Goal: Task Accomplishment & Management: Manage account settings

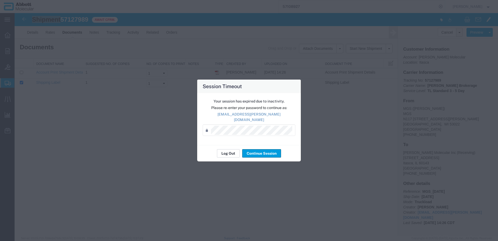
click at [225, 140] on div "Your session has expired due to inactivity. Please re-enter your password to co…" at bounding box center [249, 119] width 104 height 52
click at [227, 149] on button "Log Out" at bounding box center [228, 153] width 23 height 8
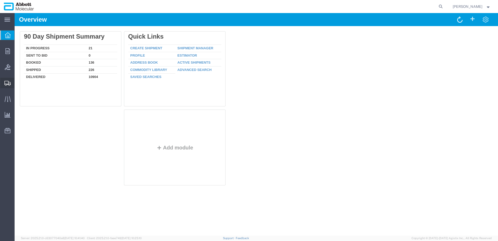
click at [0, 0] on span "Create from Template" at bounding box center [0, 0] width 0 height 0
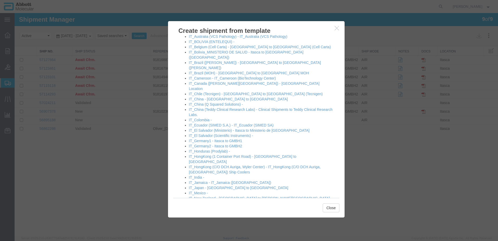
scroll to position [260, 0]
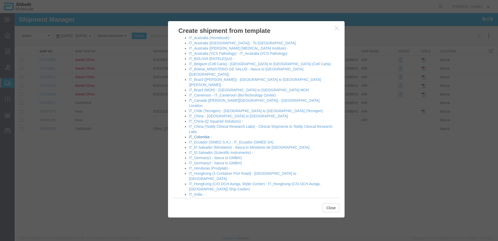
click at [206, 135] on link "IT_Colombia -" at bounding box center [200, 137] width 23 height 4
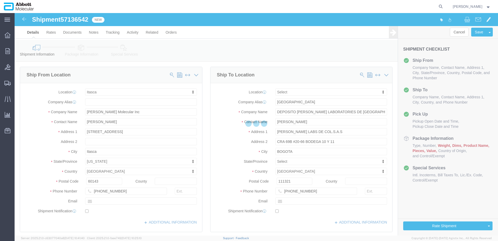
select select "48454"
select select
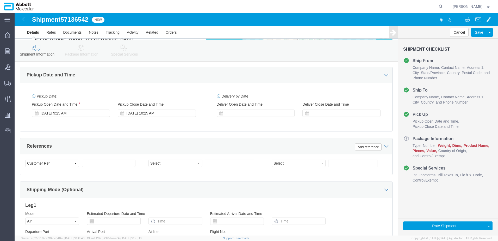
scroll to position [260, 0]
click input "text"
paste input "620827903"
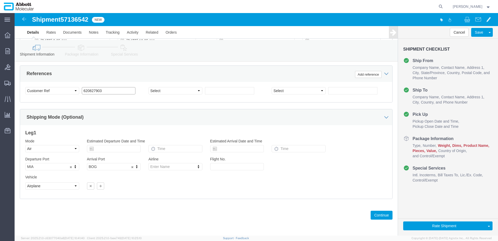
scroll to position [336, 0]
type input "620827903"
click button "Continue"
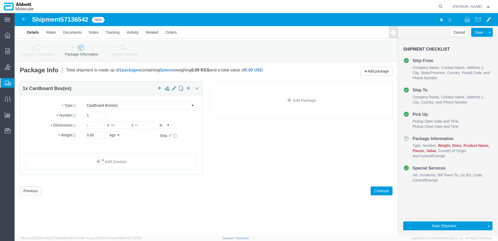
click div "Package Type Select Box (B) Box (C) Box (D) Cardboard Box(es) Crate (Instrument…"
click select "Select Box (B) Box (C) Box (D) Cardboard Box(es) Crate (Instrument) Crate(s) En…"
select select "BOXD"
click select "Select Box (B) Box (C) Box (D) Cardboard Box(es) Crate (Instrument) Crate(s) En…"
type input "28.00"
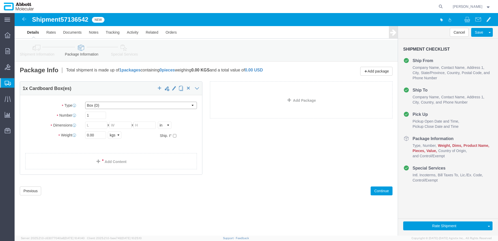
type input "24.00"
type input "21.00"
drag, startPoint x: 79, startPoint y: 103, endPoint x: 29, endPoint y: 104, distance: 49.5
click div "Number 1"
type input "2"
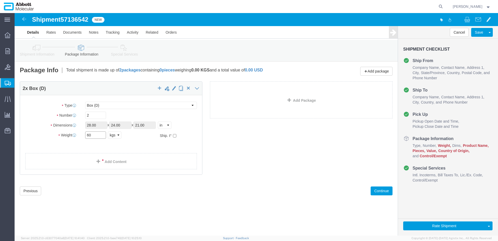
type input "60"
click input "checkbox"
checkbox input "true"
type input "FROM_2_TO_8"
click link "Add Content"
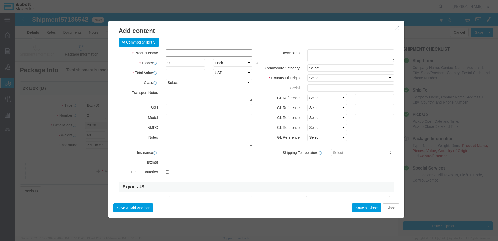
click input "text"
type input "09N1801"
click span "Name: 09N1801 Sku: 09N1801 Model: 09N1801 Description: Alinity m Sample Prep Ki…"
click td "Name: 09N1801"
type input "1"
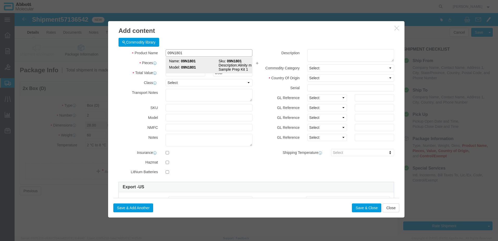
select select
select select "US"
type input "AMBIENT"
type input "3822190080"
select select "BIS"
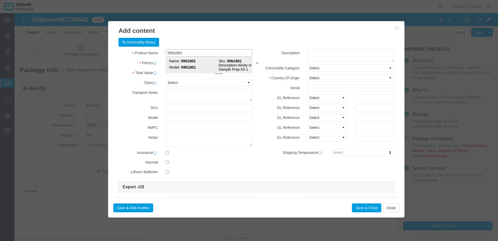
checkbox input "false"
type input "09N1801"
type textarea "Alinity m Sample Prep Kit 1"
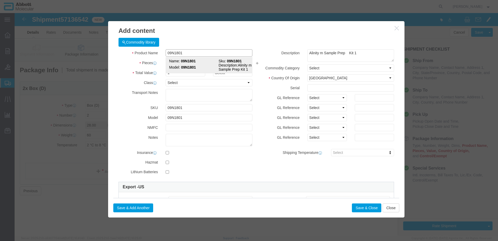
select select "NLR"
type input "09N1801"
type input "30"
drag, startPoint x: 307, startPoint y: 84, endPoint x: 304, endPoint y: 88, distance: 5.4
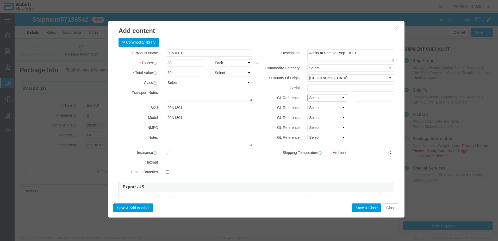
click select "Select Account Type Activity ID Airline Appointment Number ASN Batch Number Bil…"
select select "BATCH_NUMBER"
click select "Select Account Type Activity ID Airline Appointment Number ASN Batch Number Bil…"
type input "419489"
click button "Save & Close"
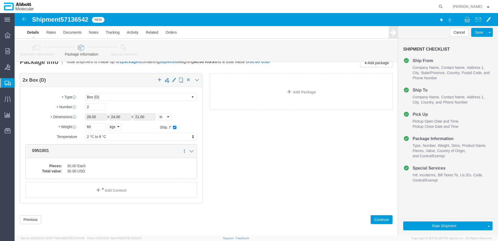
scroll to position [13, 0]
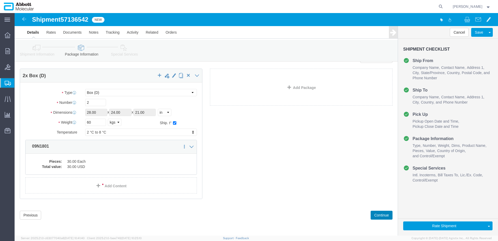
drag, startPoint x: 363, startPoint y: 202, endPoint x: 217, endPoint y: 182, distance: 148.2
click button "Continue"
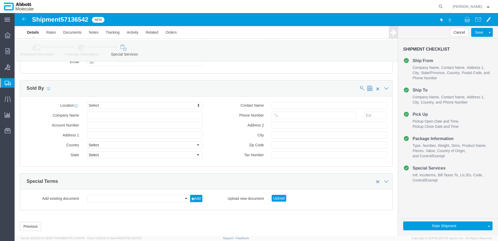
scroll to position [696, 0]
click button "Upload"
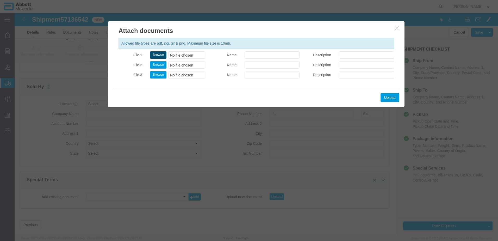
click button "Browse"
type input "C:\fakepath\620827903 SLI KN.pdf"
click button "Upload"
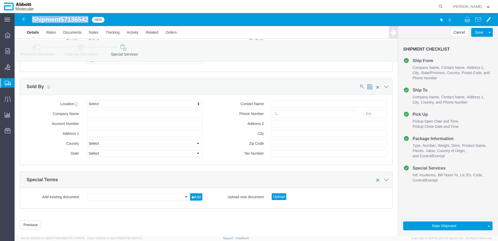
drag, startPoint x: 18, startPoint y: 6, endPoint x: 77, endPoint y: 4, distance: 59.7
click div "Shipment 57136542 New"
copy h1 "Shipment 57136542"
click button "Upload"
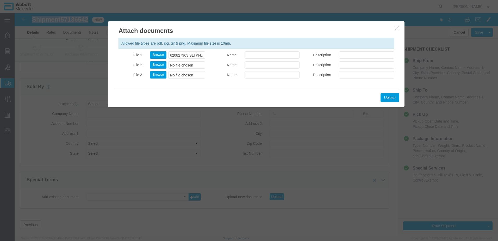
click button "button"
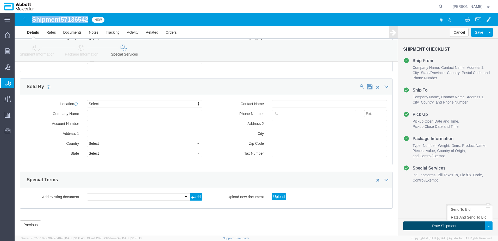
drag, startPoint x: 426, startPoint y: 214, endPoint x: 9, endPoint y: 151, distance: 421.1
click button "Rate Shipment"
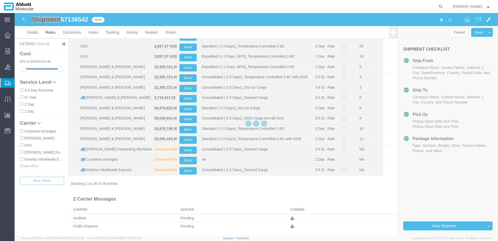
scroll to position [172, 0]
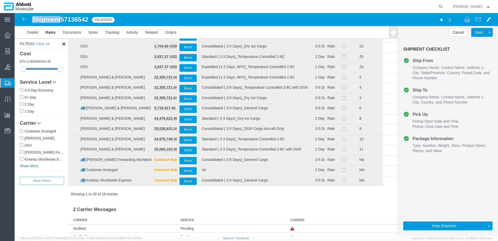
click at [24, 165] on link "Show More" at bounding box center [42, 165] width 44 height 5
click at [23, 166] on input "[PERSON_NAME] & [PERSON_NAME]" at bounding box center [21, 165] width 3 height 3
checkbox input "true"
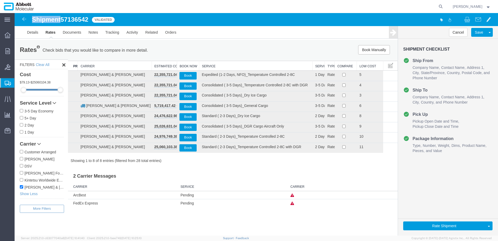
click at [219, 66] on th "Service" at bounding box center [255, 66] width 113 height 10
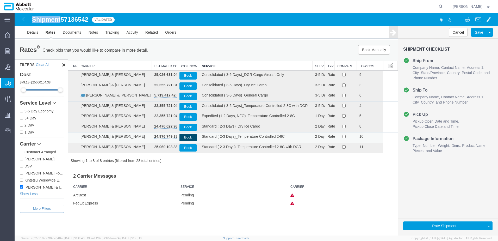
click at [188, 137] on button "Book" at bounding box center [187, 138] width 17 height 8
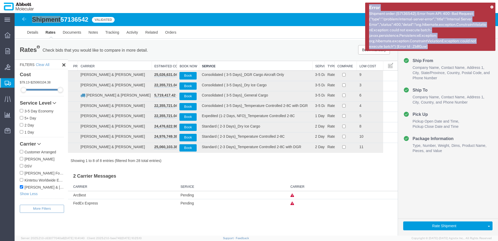
drag, startPoint x: 370, startPoint y: 8, endPoint x: 439, endPoint y: 45, distance: 78.5
click at [439, 45] on span "Error Shipment order: [57136542]; Error from API: 400 - Bad Request: {"type":"/…" at bounding box center [428, 26] width 118 height 45
copy span "Error Shipment order: [57136542]; Error from API: 400 - Bad Request: {"type":"/…"
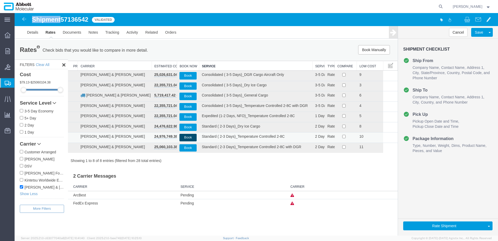
click at [186, 137] on button "Book" at bounding box center [187, 138] width 17 height 8
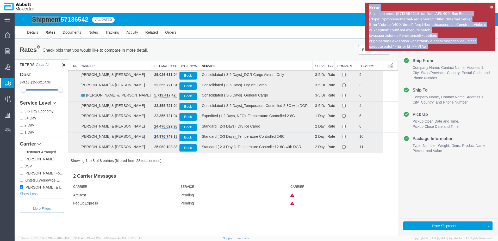
drag, startPoint x: 370, startPoint y: 8, endPoint x: 436, endPoint y: 45, distance: 75.4
click at [436, 45] on span "Error Shipment order: [57136542]; Error from API: 400 - Bad Request: {"type":"/…" at bounding box center [428, 26] width 118 height 45
copy span "Error Shipment order: [57136542]; Error from API: 400 - Bad Request: {"type":"/…"
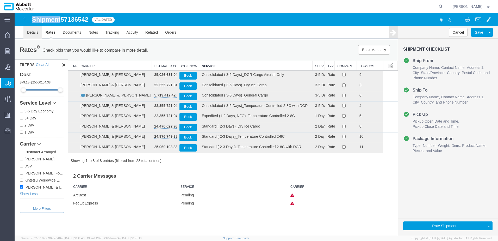
click at [32, 33] on link "Details" at bounding box center [32, 32] width 18 height 12
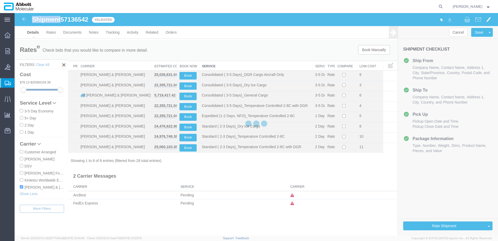
select select "48454"
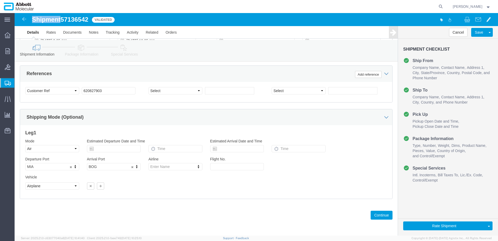
scroll to position [336, 0]
click button "Continue"
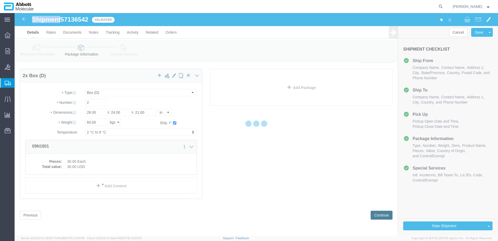
scroll to position [0, 0]
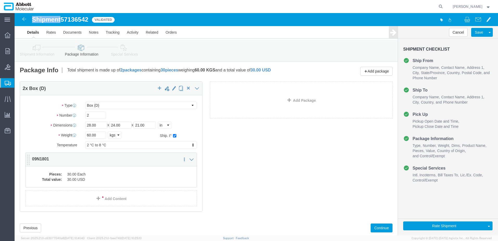
click dd "30.00 Each"
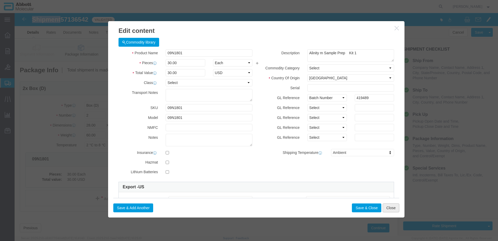
click button "Close"
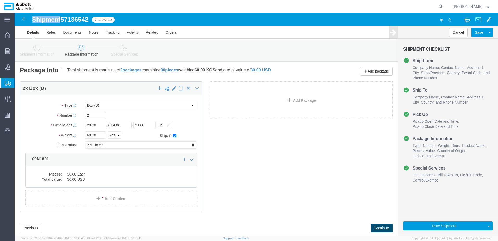
click button "Continue"
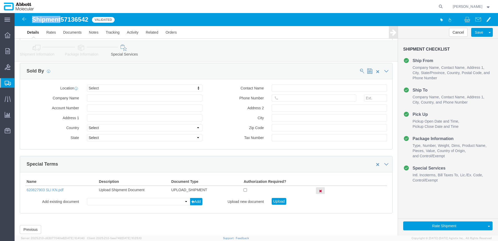
scroll to position [716, 0]
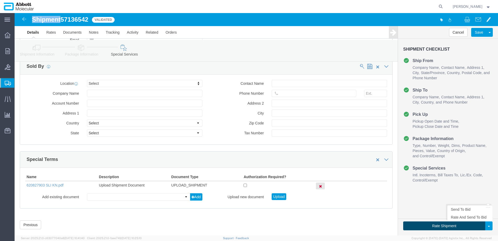
click button "Rate Shipment"
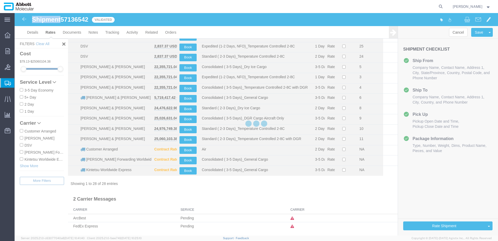
scroll to position [172, 0]
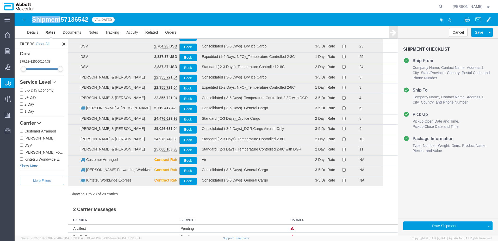
click at [32, 167] on link "Show More" at bounding box center [42, 165] width 44 height 5
click at [35, 165] on label "[PERSON_NAME] & [PERSON_NAME]" at bounding box center [42, 166] width 44 height 6
click at [23, 165] on input "[PERSON_NAME] & [PERSON_NAME]" at bounding box center [21, 165] width 3 height 3
checkbox input "true"
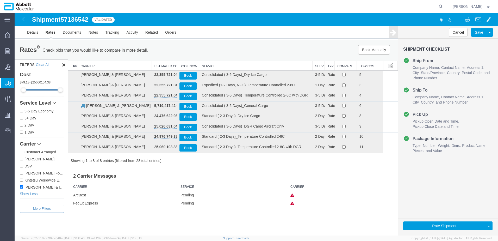
click at [213, 67] on th "Service" at bounding box center [255, 66] width 113 height 10
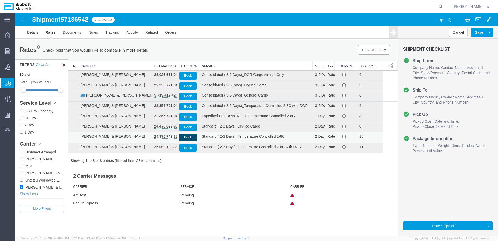
click at [188, 138] on button "Book" at bounding box center [187, 138] width 17 height 8
click at [188, 137] on button "Book" at bounding box center [187, 138] width 17 height 8
click at [444, 5] on icon at bounding box center [440, 6] width 7 height 7
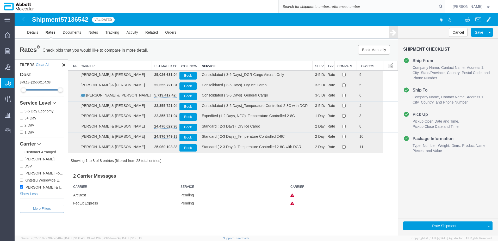
paste input "57123002"
type input "57123002"
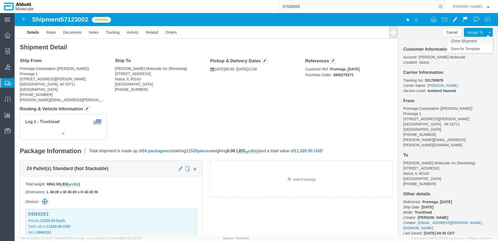
click link "Clone Shipment"
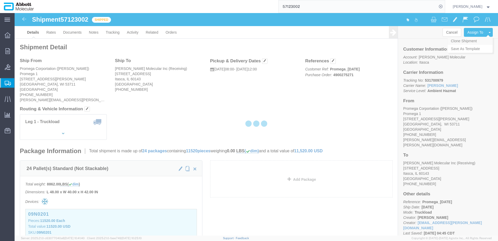
select select "48454"
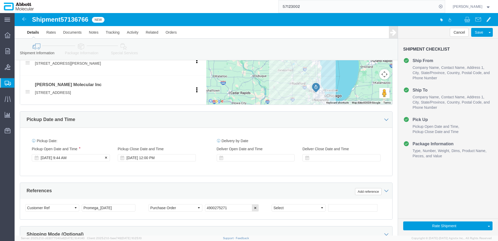
click div "[DATE] 9:44 AM"
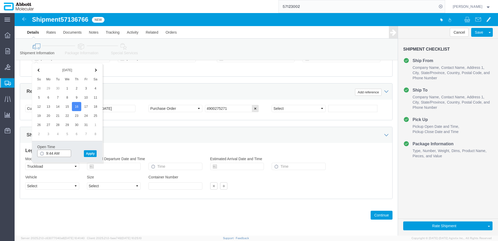
click input "9:44 AM"
type input "8:00 AM"
click div "Open Time 8:00 AM [DATE] 9:44 AM - [DATE] 9:44 AM Cancel Apply"
click button "Apply"
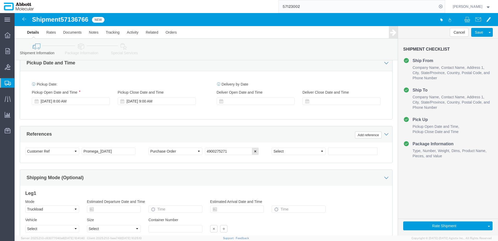
scroll to position [255, 0]
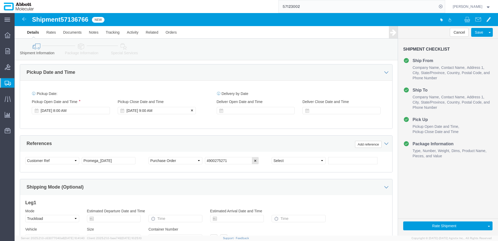
click div "[DATE] 9:00 AM"
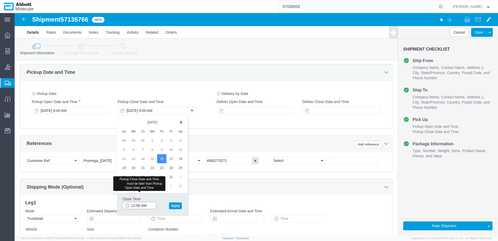
type input "12:00 PM"
click button "Apply"
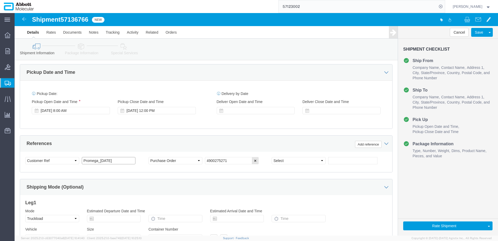
click input "Promega_[DATE]"
type input "Promega_[DATE]"
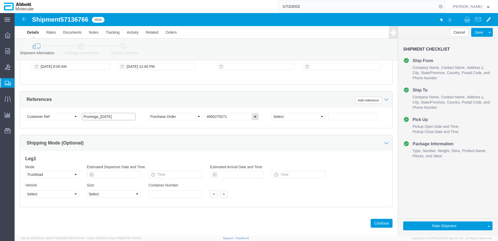
scroll to position [307, 0]
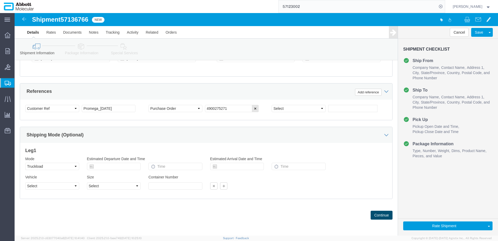
click button "Continue"
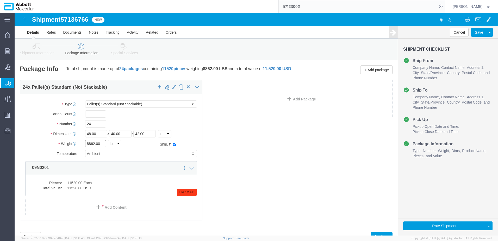
click input "8862.00"
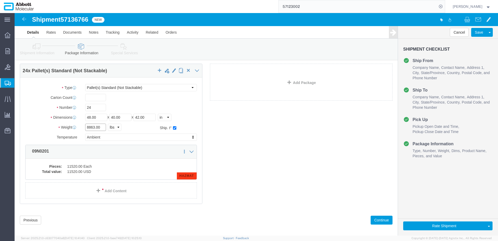
scroll to position [25, 0]
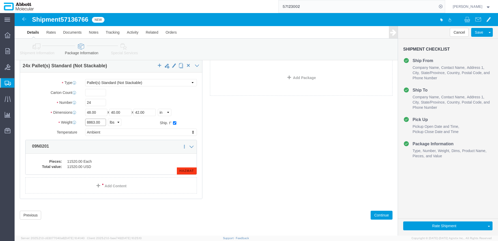
type input "8863.00"
drag, startPoint x: 18, startPoint y: 7, endPoint x: 74, endPoint y: 8, distance: 56.2
click h1 "Shipment 57136766"
copy h1 "Shipment 57136766"
click button "Continue"
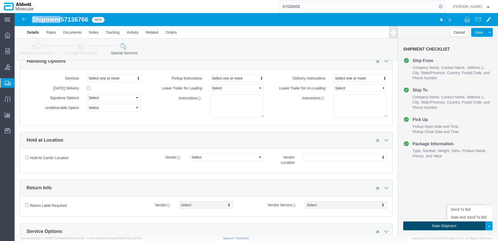
click button "Rate Shipment"
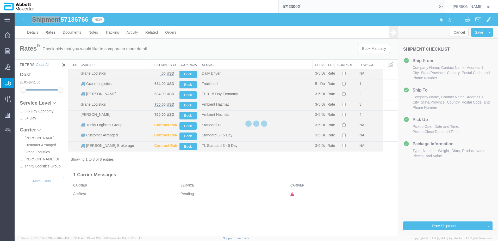
scroll to position [0, 0]
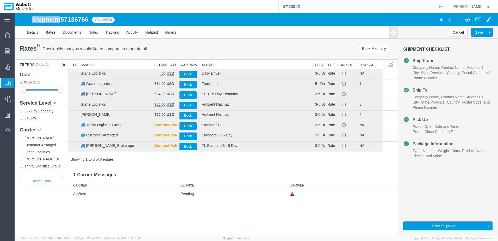
click at [21, 138] on input "[PERSON_NAME]" at bounding box center [21, 137] width 3 height 3
checkbox input "true"
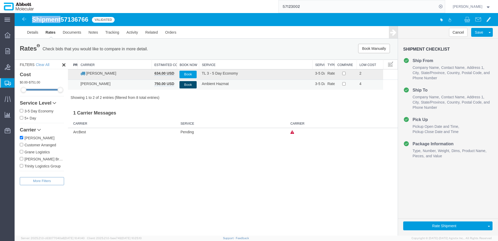
click at [189, 84] on button "Book" at bounding box center [187, 85] width 17 height 8
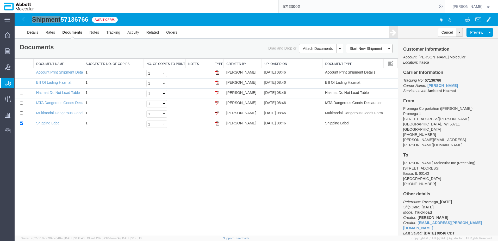
drag, startPoint x: 35, startPoint y: 106, endPoint x: 5, endPoint y: 87, distance: 35.0
click at [0, 0] on span "Create from Template" at bounding box center [0, 0] width 0 height 0
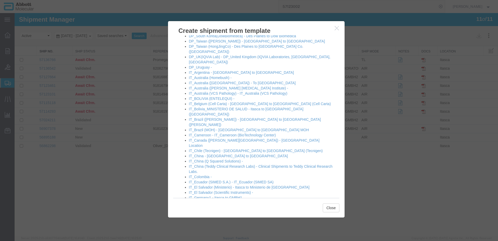
scroll to position [208, 0]
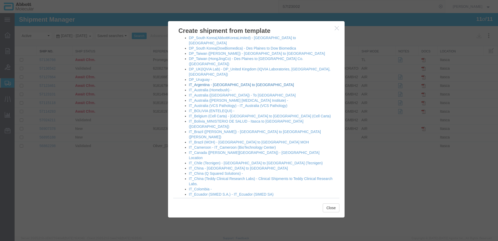
click at [216, 83] on link "IT_Argentina - [GEOGRAPHIC_DATA] to [GEOGRAPHIC_DATA]" at bounding box center [241, 85] width 105 height 4
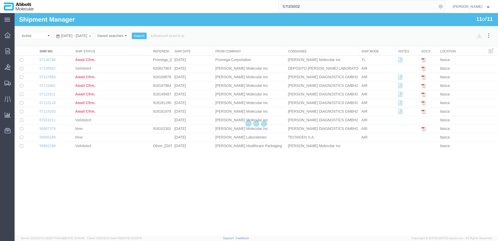
select select "48454"
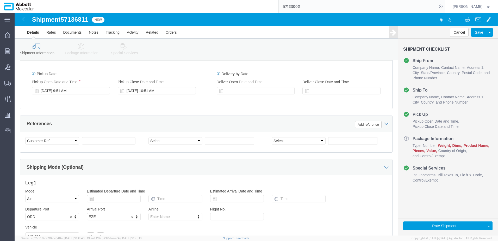
scroll to position [286, 0]
click button "Add reference"
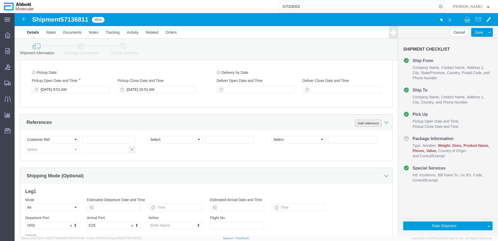
click button "Add reference"
click input "text"
paste input "609991975"
type input "609991975"
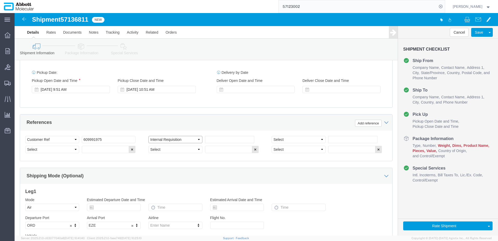
select select "INVOICE"
paste input "617730224"
type input "617730224"
select select "INVOICE"
paste input "617730224"
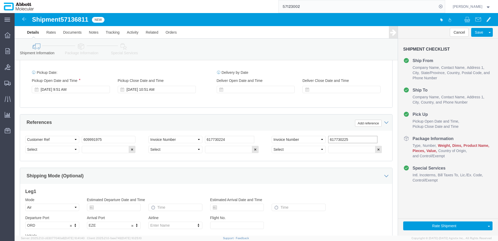
type input "617730225"
select select "INVOICE"
paste input "620834021"
type input "620834021"
select select "INVOICE"
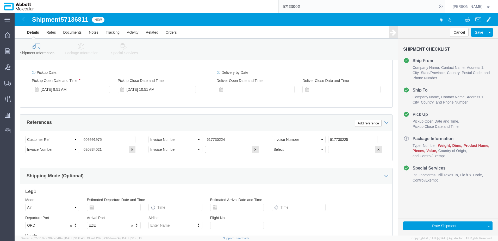
paste input "620834021"
type input "620834022"
select select "INVOICE"
paste input "620834021"
type input "620834023"
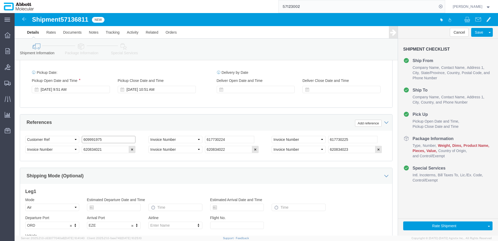
click input "609991975"
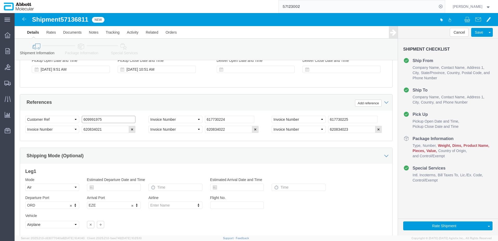
scroll to position [340, 0]
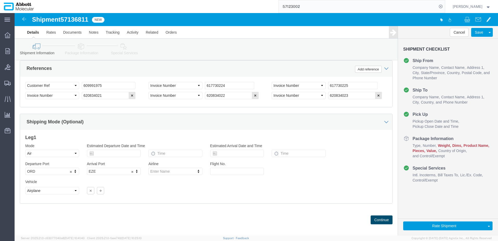
click button "Continue"
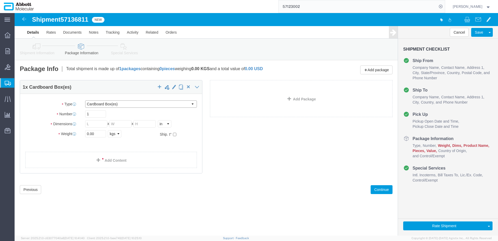
drag, startPoint x: 100, startPoint y: 91, endPoint x: 98, endPoint y: 95, distance: 4.1
click select "Select Box (B) Box (C) Box (D) Cardboard Box(es) Crate (Instrument) Crate(s) En…"
select select "BOXD"
click select "Select Box (B) Box (C) Box (D) Cardboard Box(es) Crate (Instrument) Crate(s) En…"
type input "28.00"
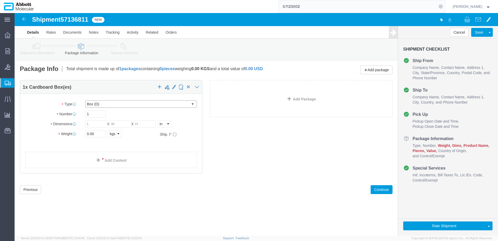
type input "24.00"
type input "21.00"
drag, startPoint x: 93, startPoint y: 91, endPoint x: 91, endPoint y: 95, distance: 4.9
click select "Select Box (B) Box (C) Box (D) Cardboard Box(es) Crate (Instrument) Crate(s) En…"
select select "BOXC"
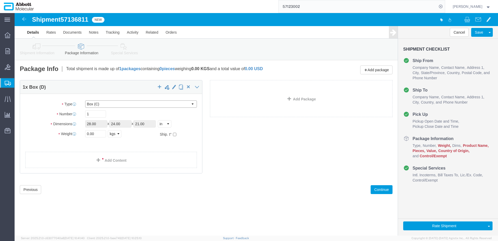
click select "Select Box (B) Box (C) Box (D) Cardboard Box(es) Crate (Instrument) Crate(s) En…"
type input "22.00"
type input "18.00"
drag, startPoint x: 83, startPoint y: 120, endPoint x: -1, endPoint y: 121, distance: 83.8
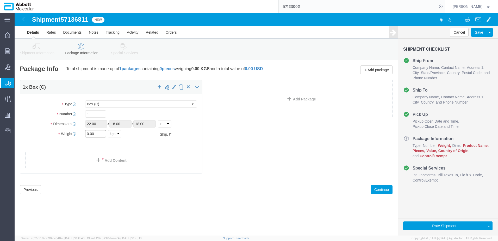
click html "Shipment 57136811 New Details Rates Documents Notes Tracking Activity Related O…"
type input "20"
click input "checkbox"
checkbox input "true"
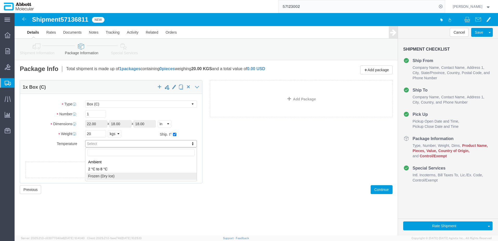
type input "FROZEN"
click link "Add Content"
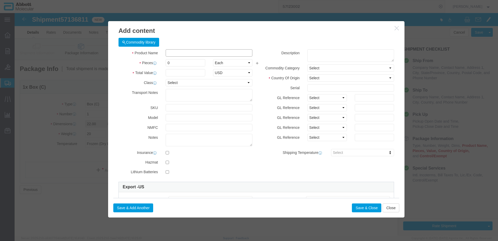
click input "text"
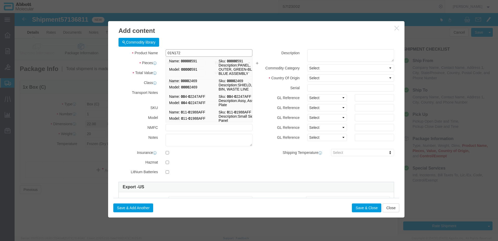
type input "01N1720"
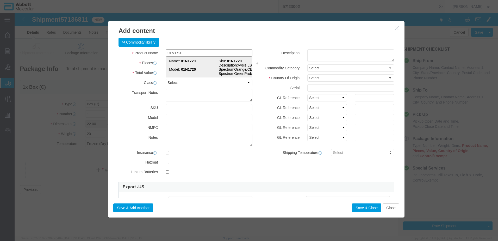
click strong "01N1720"
type input "1"
select select
select select "US"
type input "FROZEN"
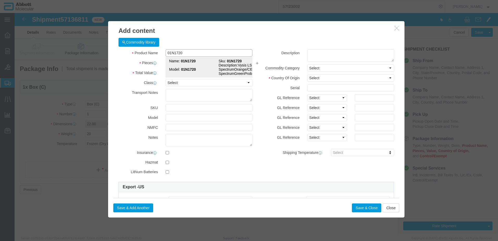
type input "3822190080"
select select "BIS"
checkbox input "false"
type input "01N1720"
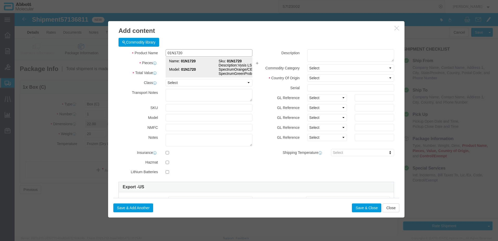
type input "01N1720"
type textarea "Vysis LSI TP53 SpectrumOrange/CEP 17 SpectrumGreenProbes"
select select "NLR"
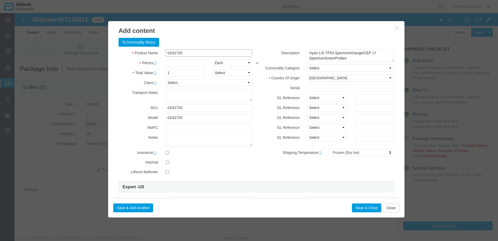
type input "01N1720"
type input "3"
click div "GL Reference Select Account Type Activity ID Airline Appointment Number ASN Bat…"
click select "Select Account Type Activity ID Airline Appointment Number ASN Batch Number Bil…"
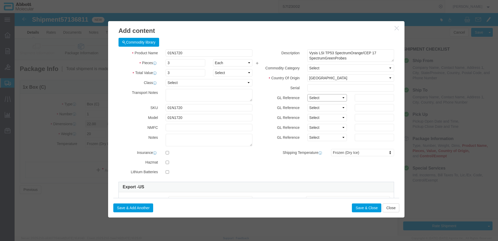
select select "BATCH_NUMBER"
click select "Select Account Type Activity ID Airline Appointment Number ASN Batch Number Bil…"
type input "414751"
click button "Save & Add Another"
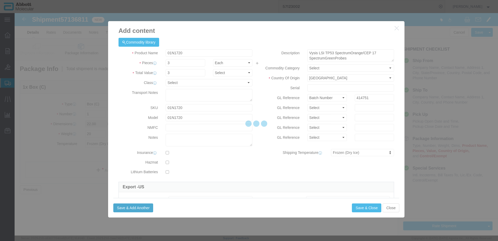
select select "EA"
select select
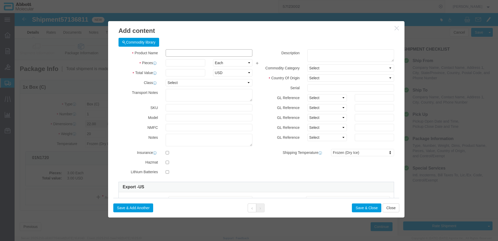
click input "text"
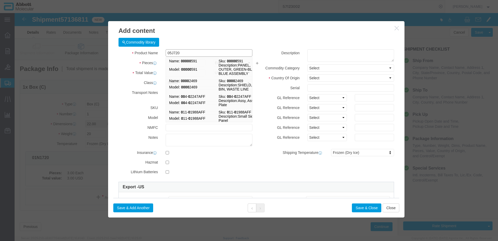
type input "05J7201"
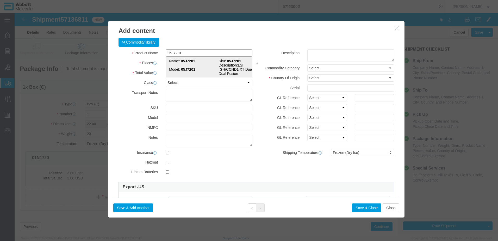
click strong "05J7201"
type input "1"
select select
select select "US"
type input "3822190080"
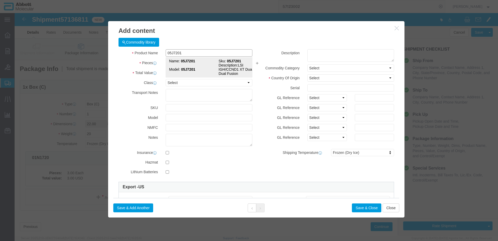
select select "BIS"
checkbox input "false"
type input "05J7201"
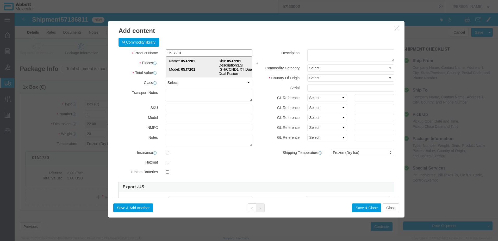
type textarea "LSI IGH/CCND1 XT Dual Color Dual Fusion"
select select "NLR"
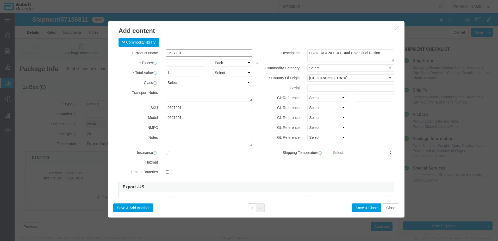
type input "05J7201"
type input "1"
drag, startPoint x: 296, startPoint y: 83, endPoint x: 297, endPoint y: 88, distance: 5.0
click select "Select Account Type Activity ID Airline Appointment Number ASN Batch Number Bil…"
select select "BATCH_NUMBER"
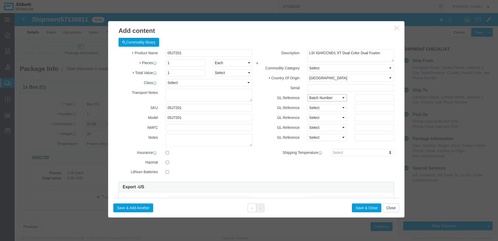
click select "Select Account Type Activity ID Airline Appointment Number ASN Batch Number Bil…"
type input "411210"
click button "Save & Add Another"
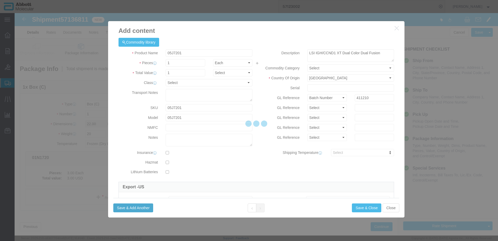
select select "EA"
select select
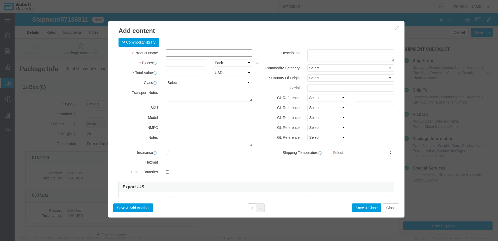
click input "text"
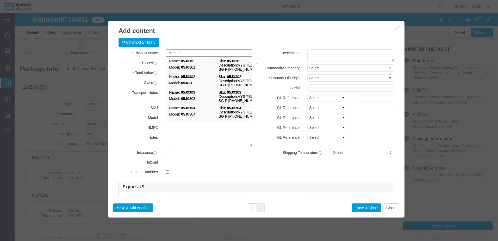
type input "05J9001"
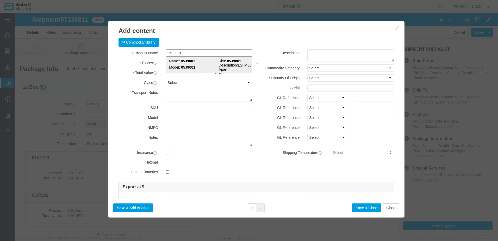
click strong "05J9001"
type input "1"
select select "USD"
select select "US"
type input "3822190080"
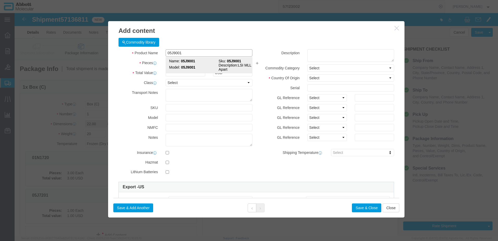
type input "EAR99"
select select "BIS"
type input "05J9001"
type textarea "LSI MLL Break Apart"
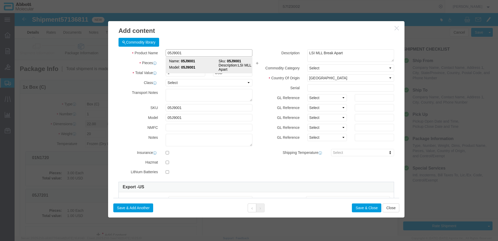
select select "NLR"
type input "05J9001"
type input "1"
click select "Select Account Type Activity ID Airline Appointment Number ASN Batch Number Bil…"
select select "BATCH_NUMBER"
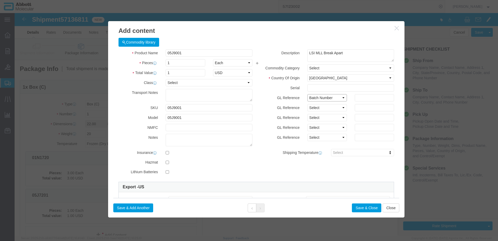
click select "Select Account Type Activity ID Airline Appointment Number ASN Batch Number Bil…"
type input "415309"
click button "Save & Add Another"
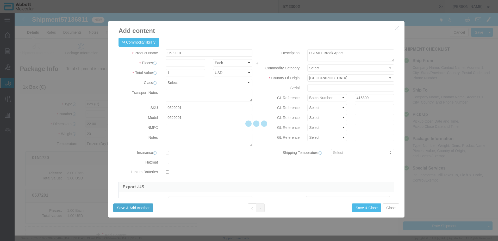
select select "EA"
select select
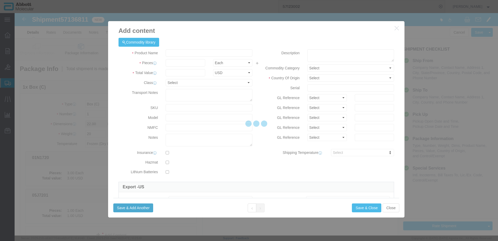
select select "USD"
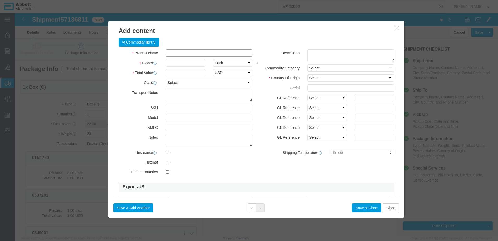
click input "text"
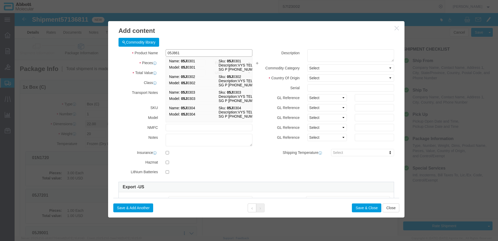
type input "05J8611"
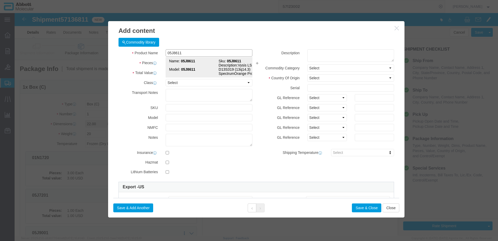
click td "Model: 05J8611"
type input "1"
select select
select select "US"
type input "FROZEN"
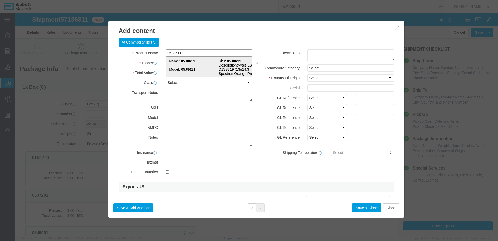
type input "3822190080"
select select "BIS"
checkbox input "false"
type input "05J8611"
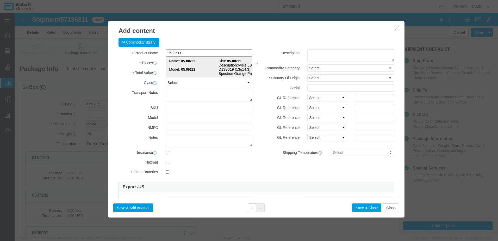
type input "05J8611"
type textarea "Vysis LSI D13S319 (13q14.3) SpectrumOrange Probe"
select select "NLR"
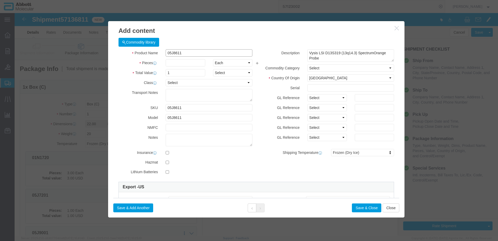
type input "05J8611"
type input "1"
click select "Select Account Type Activity ID Airline Appointment Number ASN Batch Number Bil…"
select select "BATCH_NUMBER"
click select "Select Account Type Activity ID Airline Appointment Number ASN Batch Number Bil…"
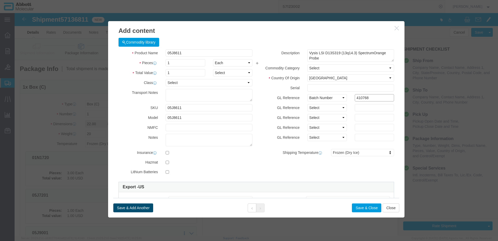
type input "410768"
click button "Save & Add Another"
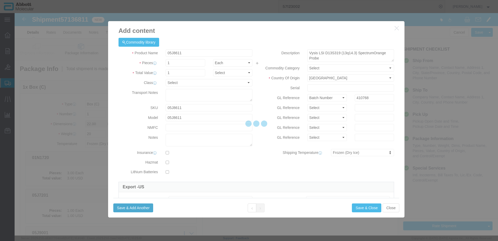
select select "EA"
select select
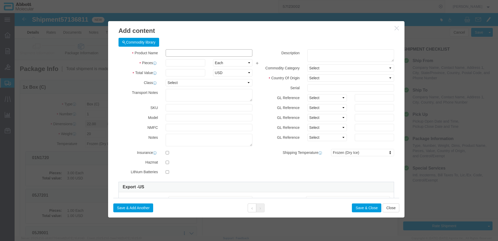
click input "text"
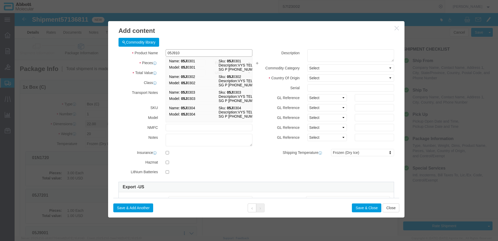
type input "05J9101"
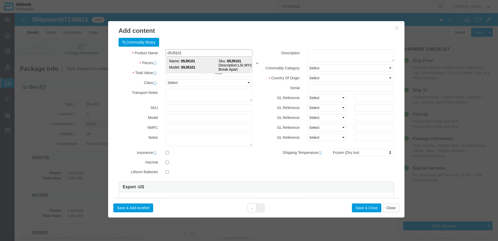
click strong "05J9101"
type input "1"
select select
select select "US"
type input "3822190080"
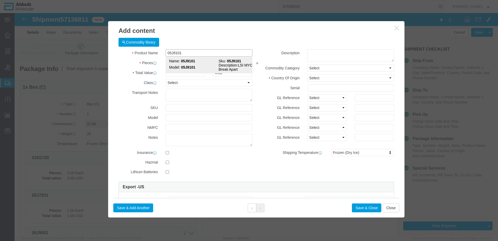
select select "BIS"
checkbox input "false"
type input "05J9101"
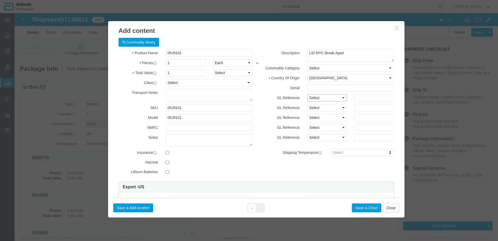
click select "Select Account Type Activity ID Airline Appointment Number ASN Batch Number Bil…"
click button "Save & Add Another"
click input "text"
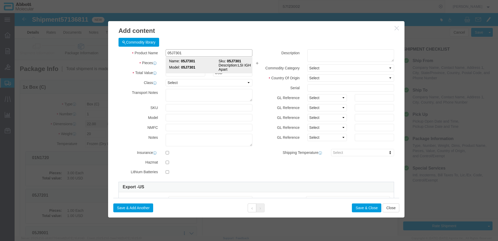
click td "Model: 05J7301"
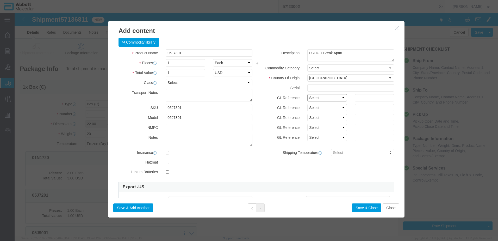
drag, startPoint x: 308, startPoint y: 83, endPoint x: 307, endPoint y: 88, distance: 5.6
click select "Select Account Type Activity ID Airline Appointment Number ASN Batch Number Bil…"
click button "Save & Add Another"
click input "text"
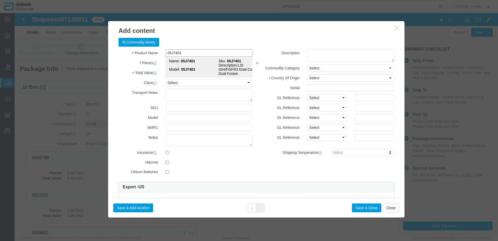
click span "Name:"
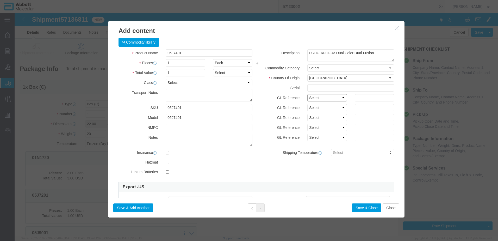
click select "Select Account Type Activity ID Airline Appointment Number ASN Batch Number Bil…"
click button "Save & Add Another"
click input "text"
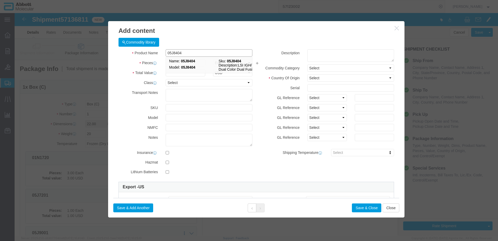
click input "05J8404"
click strong "05J8404"
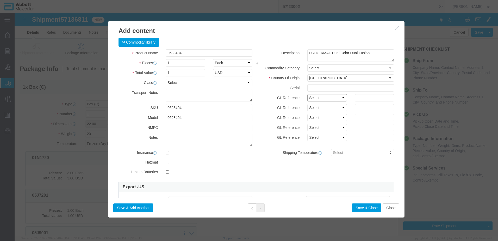
drag, startPoint x: 295, startPoint y: 82, endPoint x: 298, endPoint y: 87, distance: 5.7
click select "Select Account Type Activity ID Airline Appointment Number ASN Batch Number Bil…"
click button "Save & Add Another"
click input "text"
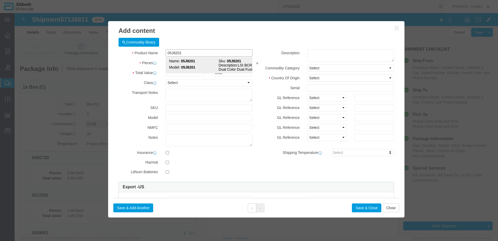
click strong "05J8201"
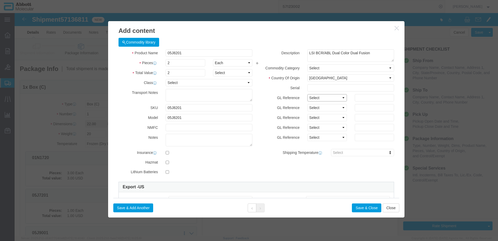
click select "Select Account Type Activity ID Airline Appointment Number ASN Batch Number Bil…"
click button "Save & Add Another"
click input "text"
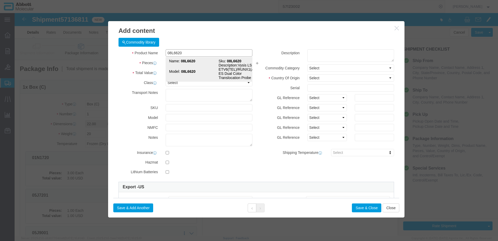
click strong "08L6620"
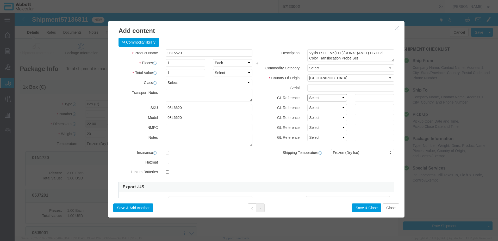
drag, startPoint x: 306, startPoint y: 84, endPoint x: 306, endPoint y: 87, distance: 3.0
click select "Select Account Type Activity ID Airline Appointment Number ASN Batch Number Bil…"
click button "Save & Add Another"
click input "text"
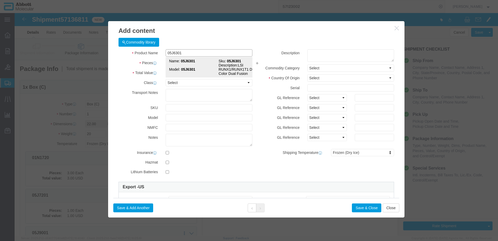
click strong "05J6301"
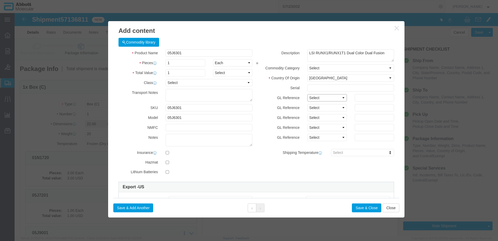
drag, startPoint x: 302, startPoint y: 82, endPoint x: 303, endPoint y: 89, distance: 7.1
click select "Select Account Type Activity ID Airline Appointment Number ASN Batch Number Bil…"
drag, startPoint x: 123, startPoint y: 192, endPoint x: 0, endPoint y: 164, distance: 126.6
click button "Save & Add Another"
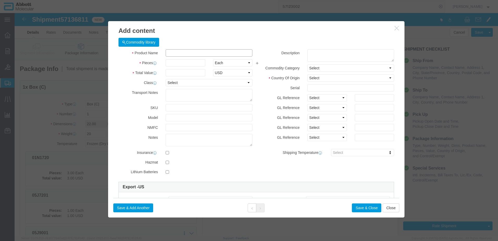
click input "text"
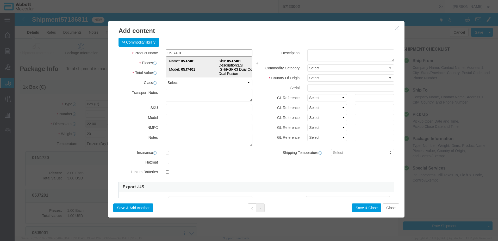
click td "Model: 05J740 1"
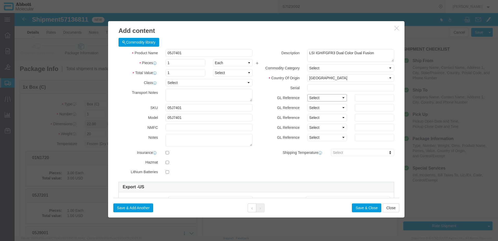
drag, startPoint x: 321, startPoint y: 97, endPoint x: 307, endPoint y: 88, distance: 17.5
click select "Select Account Type Activity ID Airline Appointment Number ASN Batch Number Bil…"
click button "Save & Add Another"
click input "text"
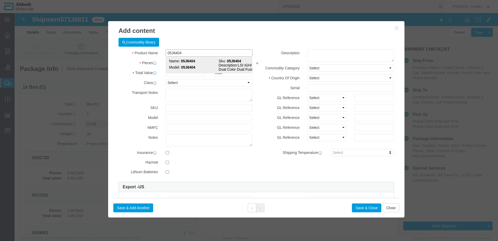
click strong "05J8404"
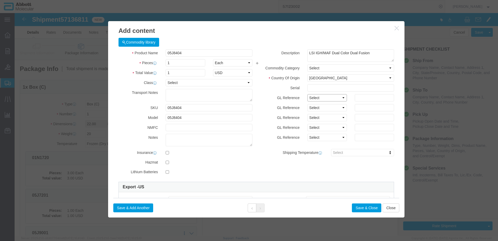
drag, startPoint x: 311, startPoint y: 84, endPoint x: 310, endPoint y: 89, distance: 5.1
click select "Select Account Type Activity ID Airline Appointment Number ASN Batch Number Bil…"
click button "Save & Add Another"
click input "text"
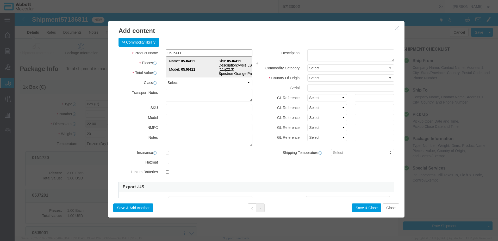
click td "Model: 05J6411"
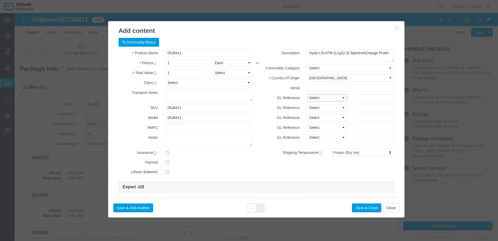
drag, startPoint x: 306, startPoint y: 84, endPoint x: 306, endPoint y: 88, distance: 4.2
click select "Select Account Type Activity ID Airline Appointment Number ASN Batch Number Bil…"
click button "Save & Add Another"
click input "text"
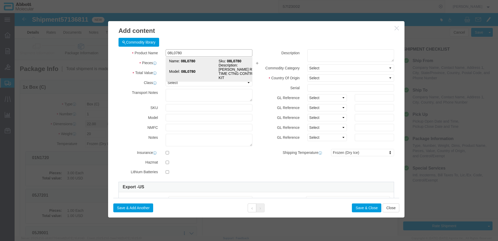
click td "Model: 08L0780"
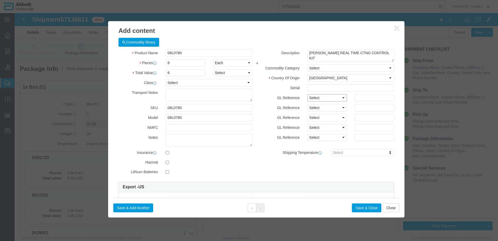
click select "Select Account Type Activity ID Airline Appointment Number ASN Batch Number Bil…"
click button "Save & Add Another"
click input "text"
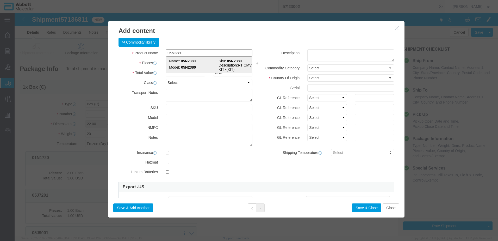
click strong "05N2380"
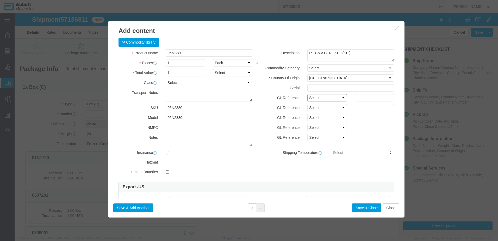
click select "Select Account Type Activity ID Airline Appointment Number ASN Batch Number Bil…"
click button "Save & Close"
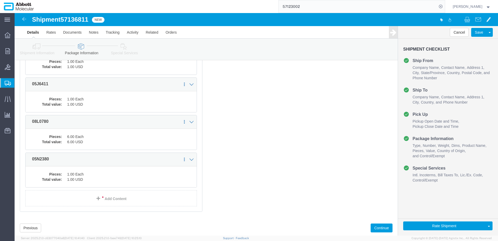
scroll to position [574, 0]
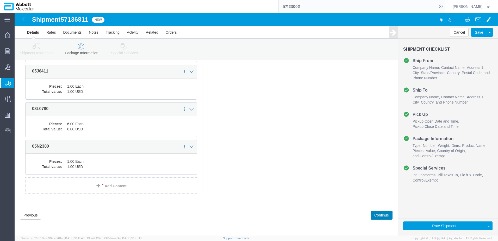
click button "Continue"
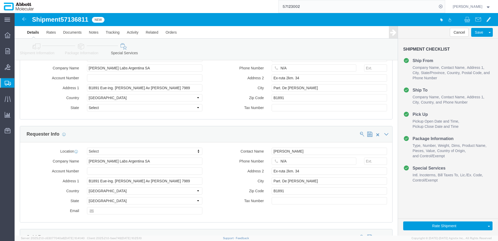
scroll to position [724, 0]
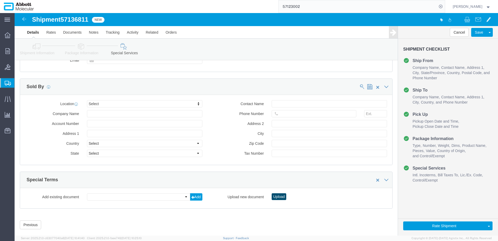
click button "Upload"
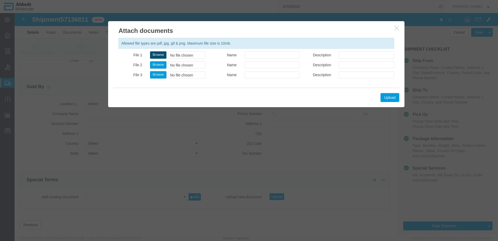
click button "Browse"
click button "Upload"
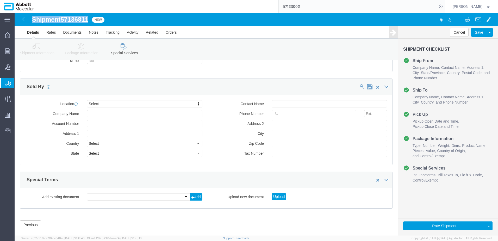
drag, startPoint x: 17, startPoint y: 8, endPoint x: 76, endPoint y: 9, distance: 58.9
click div "Shipment 57136811 New"
copy h1 "Shipment 57136811"
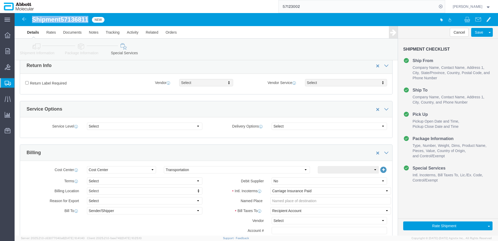
scroll to position [156, 0]
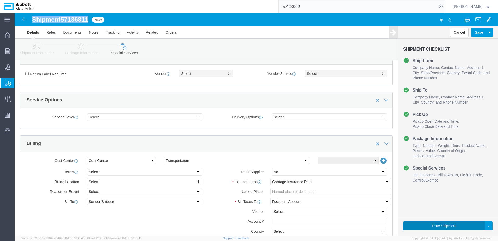
click button "Rate Shipment"
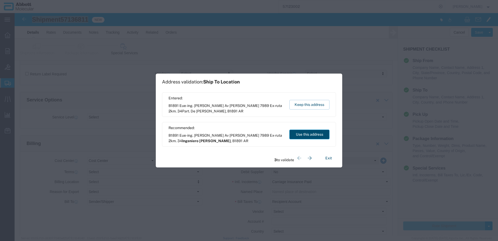
click at [303, 132] on button "Use this address" at bounding box center [309, 134] width 40 height 10
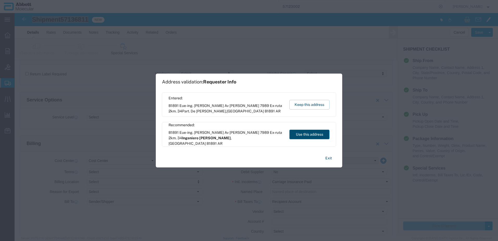
click at [303, 132] on button "Use this address" at bounding box center [309, 134] width 40 height 10
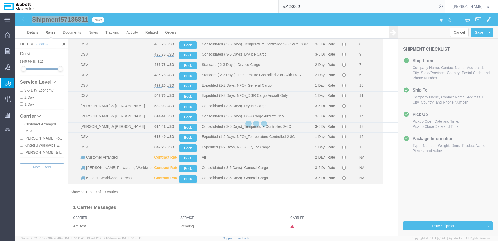
scroll to position [70, 0]
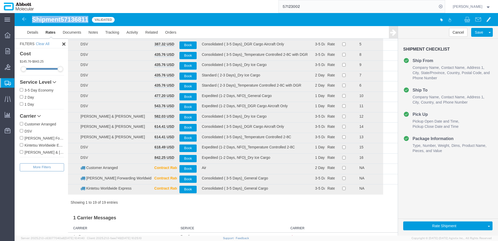
click at [21, 131] on input "DSV" at bounding box center [21, 130] width 3 height 3
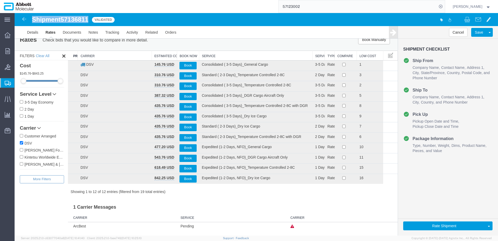
scroll to position [9, 0]
click at [207, 55] on th "Service" at bounding box center [255, 56] width 113 height 10
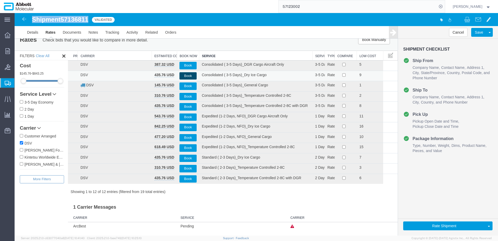
click at [190, 76] on button "Book" at bounding box center [187, 76] width 17 height 8
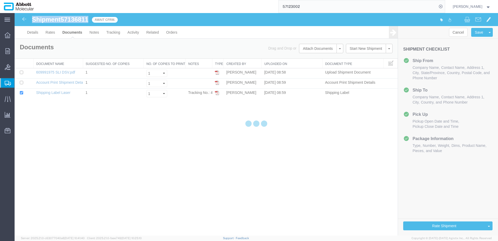
scroll to position [0, 0]
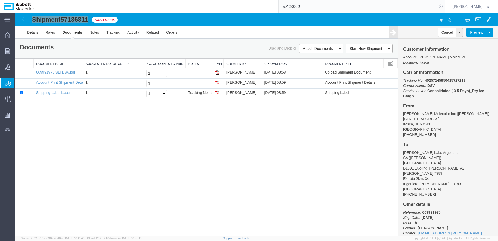
click at [444, 5] on icon at bounding box center [440, 6] width 7 height 7
paste input "57127989"
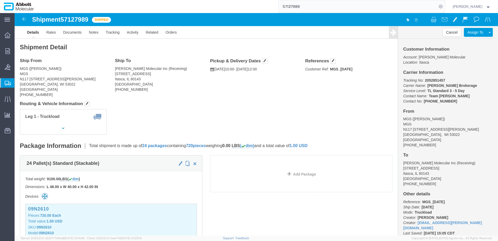
click link "Clone Shipment"
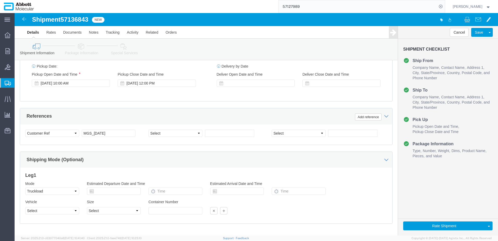
scroll to position [286, 0]
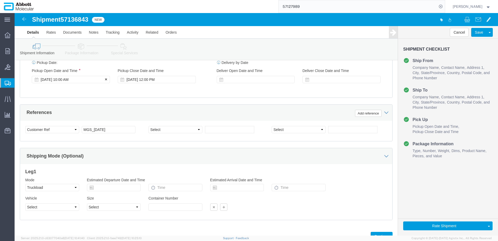
click div "[DATE] 10:00 AM"
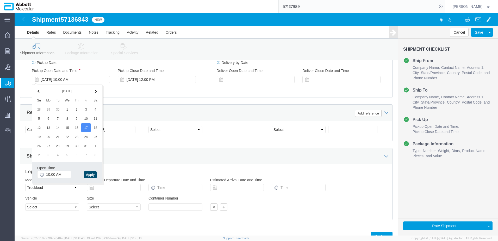
click button "Apply"
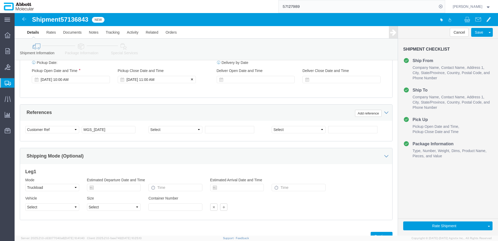
click div "[DATE] 11:00 AM"
click button "Apply"
click input "MGS_[DATE]"
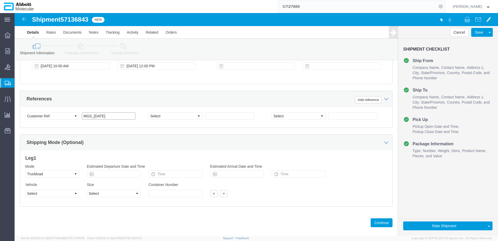
scroll to position [307, 0]
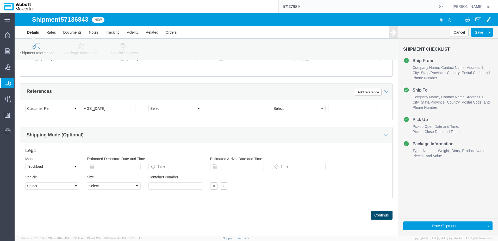
click button "Continue"
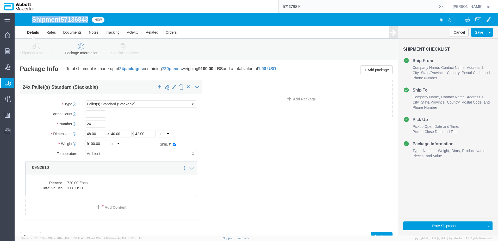
drag, startPoint x: 18, startPoint y: 7, endPoint x: 75, endPoint y: 7, distance: 56.8
click h1 "Shipment 57136843"
click button "Rate Shipment"
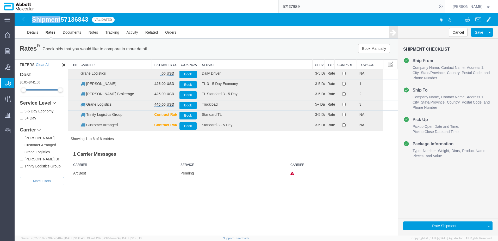
click at [21, 159] on input "[PERSON_NAME] Brokerage" at bounding box center [21, 158] width 3 height 3
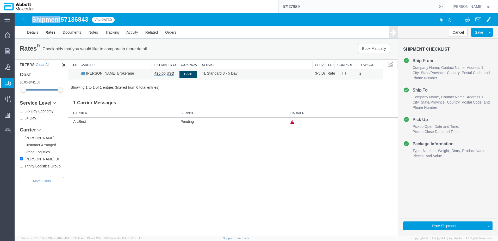
click at [191, 73] on button "Book" at bounding box center [187, 75] width 17 height 8
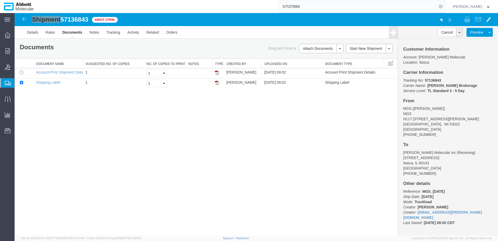
click at [0, 0] on span "Create from Template" at bounding box center [0, 0] width 0 height 0
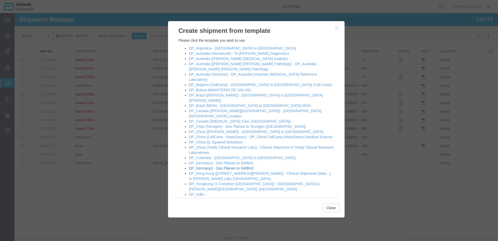
click at [219, 166] on link "DP_Germany2 - Des Plaines to GMBH2" at bounding box center [221, 168] width 65 height 4
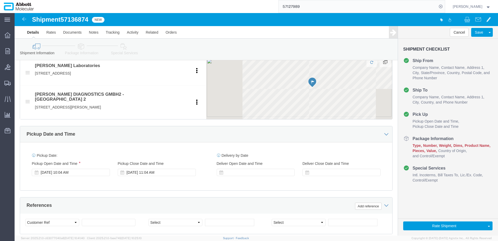
scroll to position [312, 0]
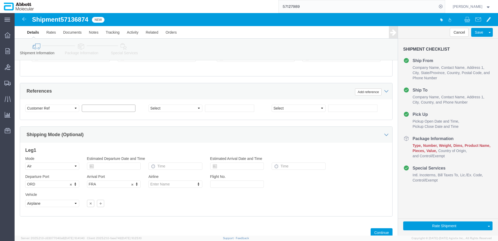
click input "text"
paste input "NB [DATE].DI"
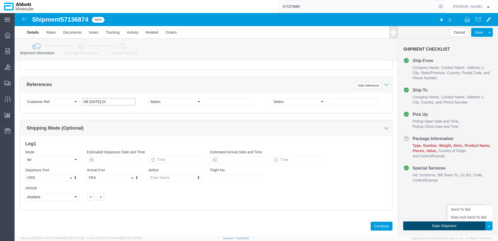
scroll to position [325, 0]
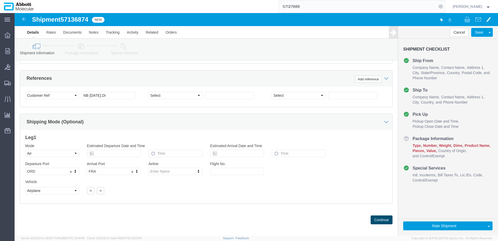
click button "Continue"
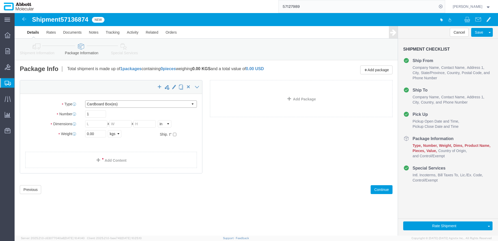
click select "Select Box (B) Box (C) Box (D) Cardboard Box(es) Crate (Instrument) Crate(s) En…"
drag, startPoint x: 80, startPoint y: 121, endPoint x: 45, endPoint y: 122, distance: 34.9
click div "Weight 0.00 Select kgs lbs Ship. t°"
click input "checkbox"
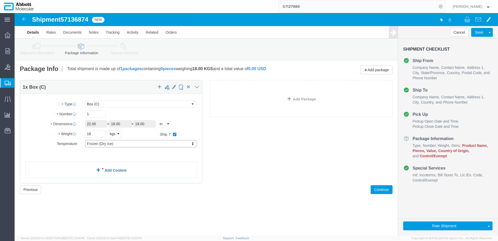
click link "Add Content"
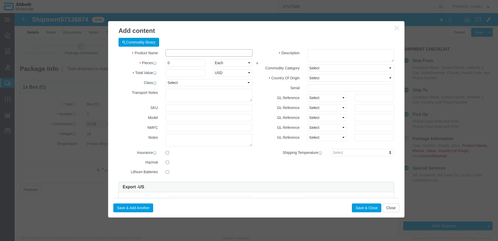
click input "text"
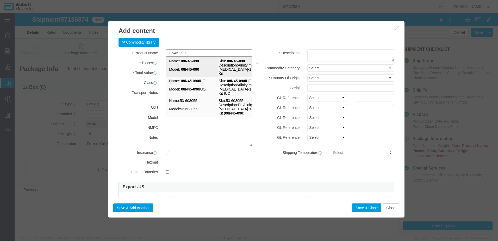
click strong "08N45-090"
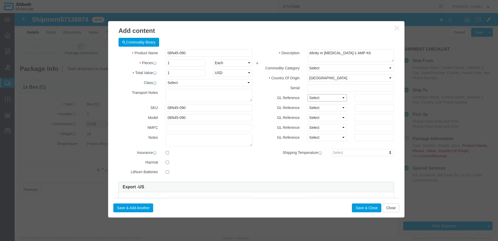
click select "Select Account Type Activity ID Airline Appointment Number ASN Batch Number Bil…"
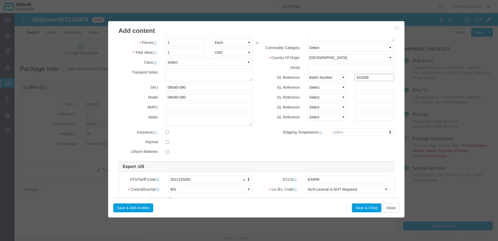
scroll to position [86, 0]
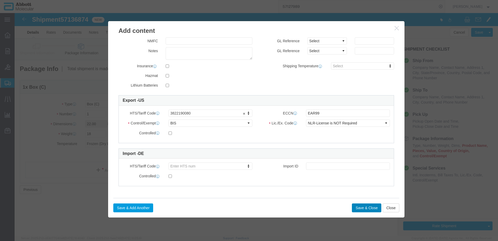
click button "Save & Close"
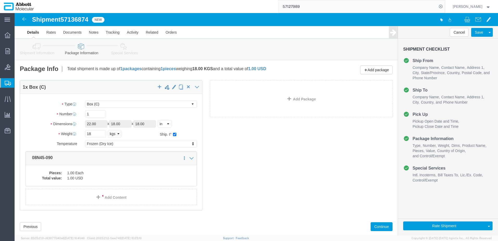
scroll to position [11, 0]
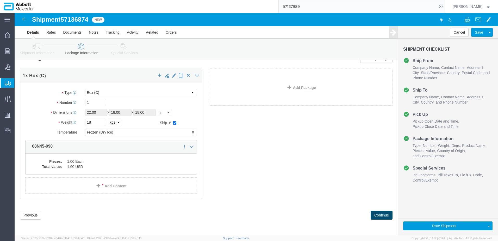
click button "Continue"
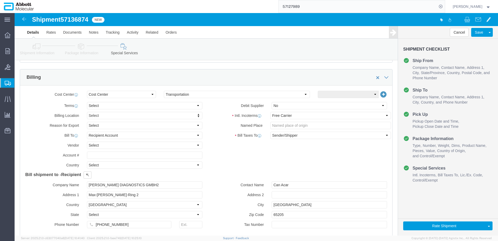
scroll to position [220, 0]
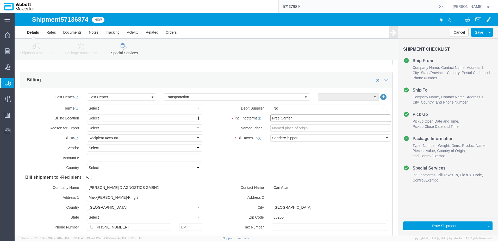
click select "Select Carriage Insurance Paid Carriage Paid To Cost and Freight Cost Insurance…"
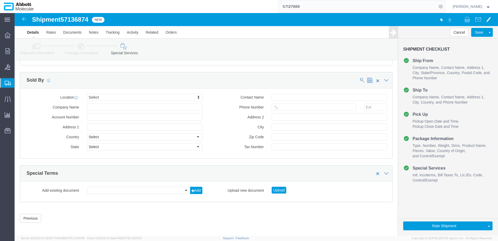
scroll to position [724, 0]
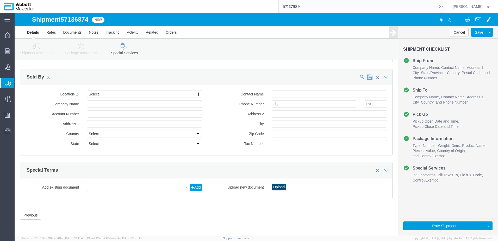
click button "Upload"
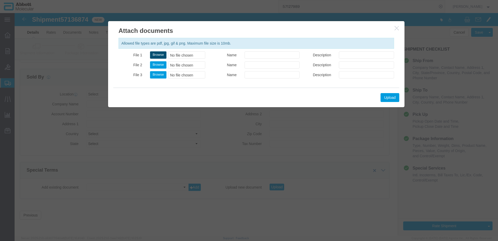
click button "Browse"
click button "Upload"
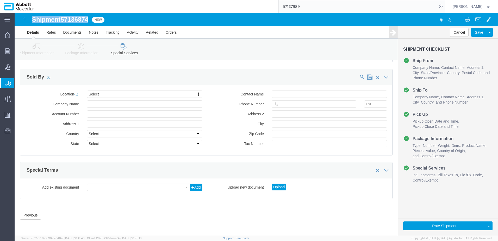
drag, startPoint x: 18, startPoint y: 8, endPoint x: 75, endPoint y: 7, distance: 57.0
click h1 "Shipment 57136874"
copy h1 "Shipment 57136874"
click button "Rate Shipment"
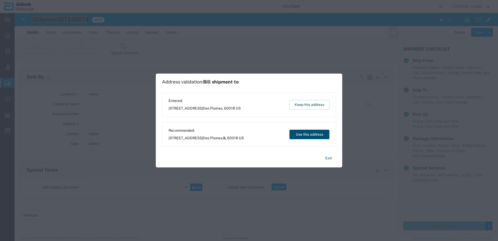
click at [316, 135] on button "Use this address" at bounding box center [309, 134] width 40 height 10
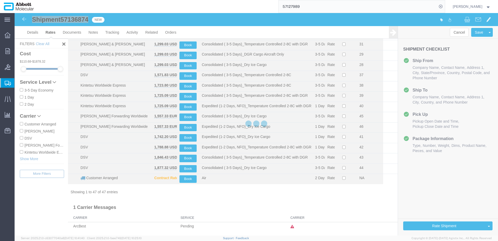
scroll to position [358, 0]
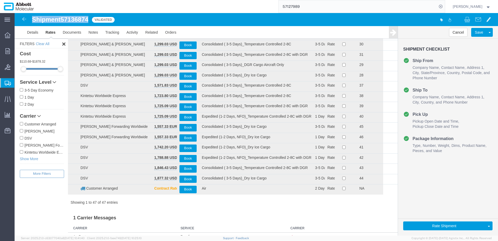
click at [21, 138] on input "DSV" at bounding box center [21, 137] width 3 height 3
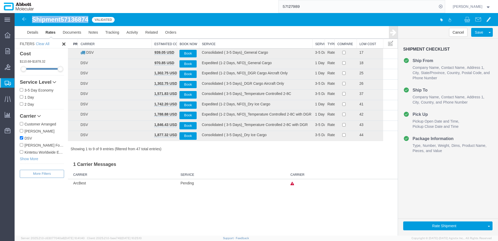
scroll to position [0, 0]
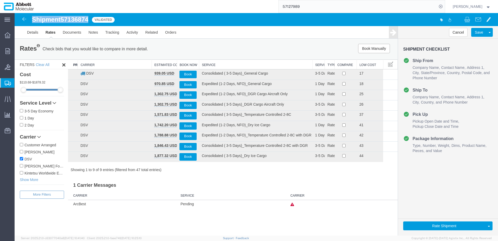
click at [211, 63] on th "Service" at bounding box center [255, 65] width 113 height 10
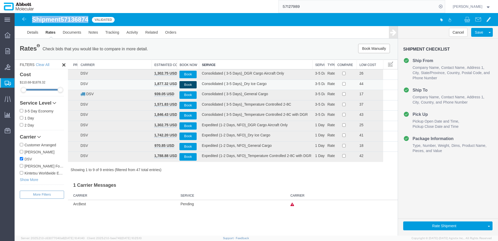
click at [188, 84] on button "Book" at bounding box center [187, 85] width 17 height 8
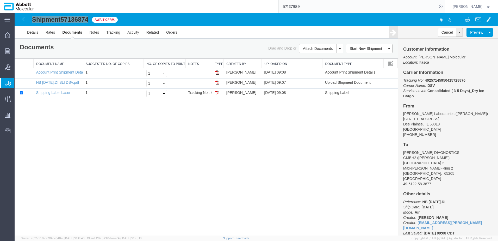
click at [0, 0] on span "Create from Template" at bounding box center [0, 0] width 0 height 0
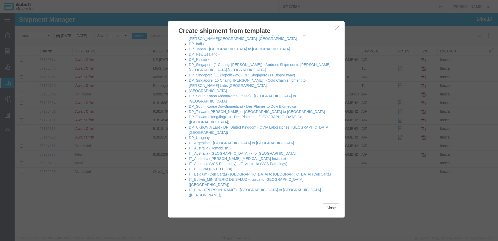
scroll to position [156, 0]
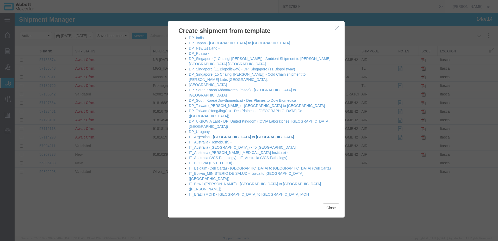
click at [208, 135] on link "IT_Argentina - [GEOGRAPHIC_DATA] to [GEOGRAPHIC_DATA]" at bounding box center [241, 137] width 105 height 4
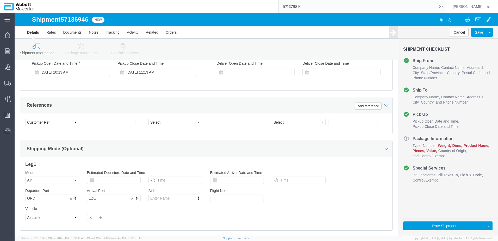
scroll to position [312, 0]
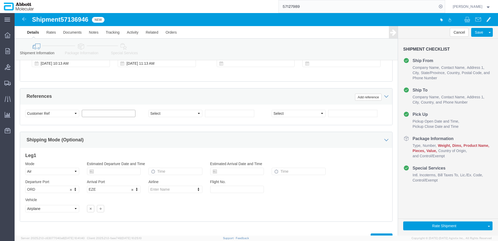
click input "text"
paste input "620816774"
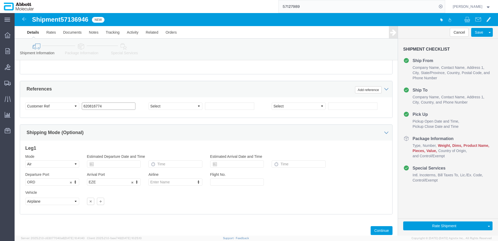
scroll to position [330, 0]
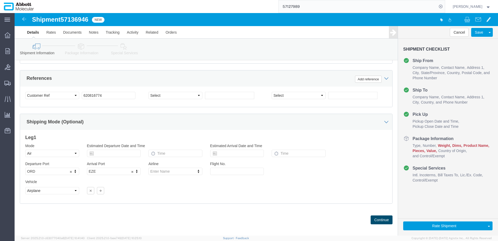
click button "Continue"
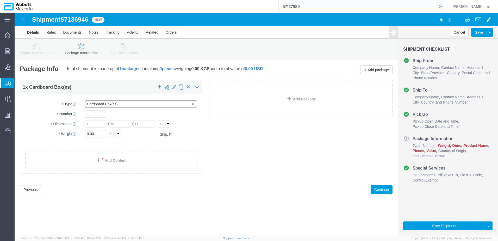
drag, startPoint x: 114, startPoint y: 90, endPoint x: 108, endPoint y: 95, distance: 8.1
click select "Select Box (B) Box (C) Box (D) Cardboard Box(es) Crate (Instrument) Crate(s) En…"
drag, startPoint x: 86, startPoint y: 121, endPoint x: 0, endPoint y: 126, distance: 85.5
click div "Please fix the following errors Ship From Location Location Itasca Select My Pr…"
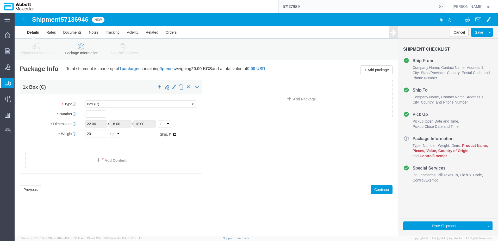
click input "checkbox"
click link "Add Content"
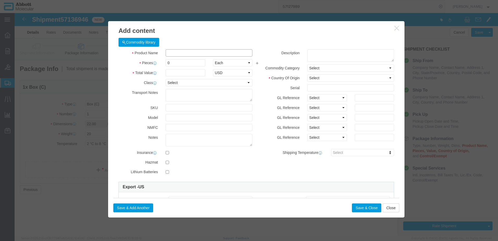
click input "text"
click strong "02J0232"
drag, startPoint x: 309, startPoint y: 83, endPoint x: 308, endPoint y: 89, distance: 6.1
click select "Select Account Type Activity ID Airline Appointment Number ASN Batch Number Bil…"
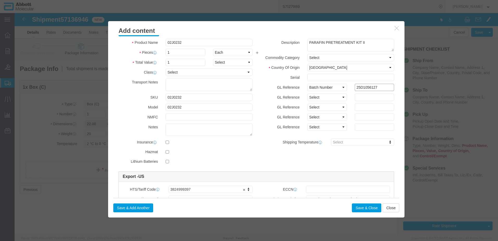
scroll to position [78, 0]
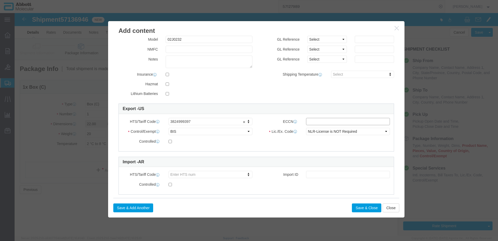
click input "text"
click button "Save & Close"
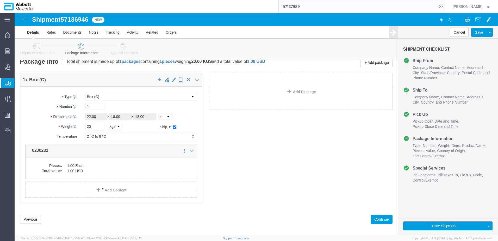
scroll to position [11, 0]
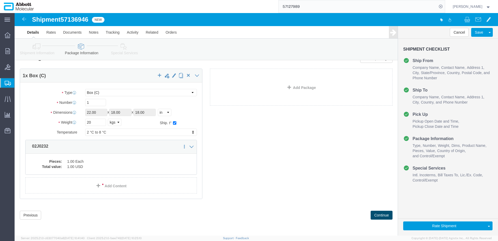
click button "Continue"
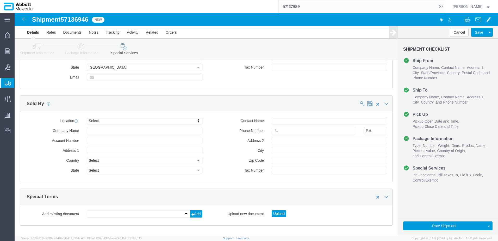
scroll to position [698, 0]
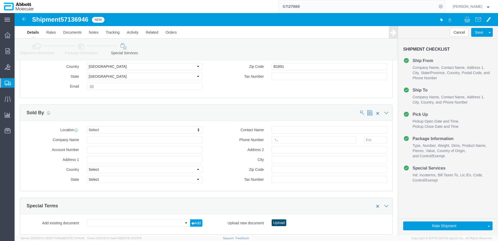
click button "Upload"
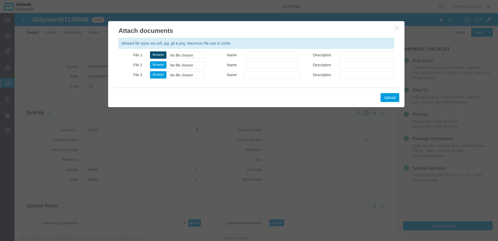
click button "Browse"
click button "Upload"
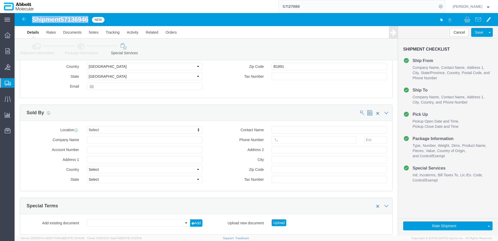
drag, startPoint x: 18, startPoint y: 7, endPoint x: 74, endPoint y: 7, distance: 56.5
click h1 "Shipment 57136946"
copy h1 "Shipment 57136946"
click button "Rate Shipment"
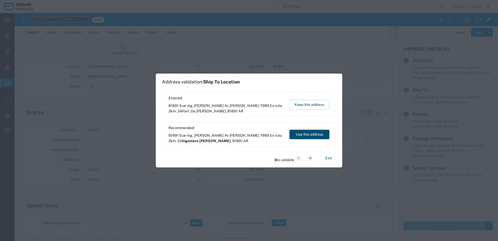
click at [310, 137] on button "Use this address" at bounding box center [309, 134] width 40 height 10
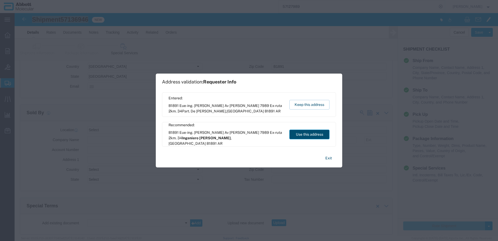
click at [310, 137] on button "Use this address" at bounding box center [309, 134] width 40 height 10
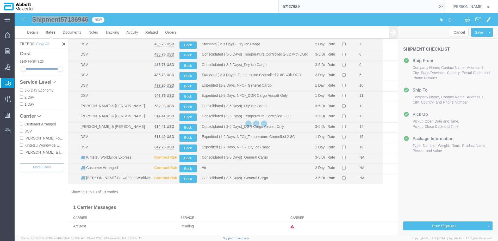
scroll to position [70, 0]
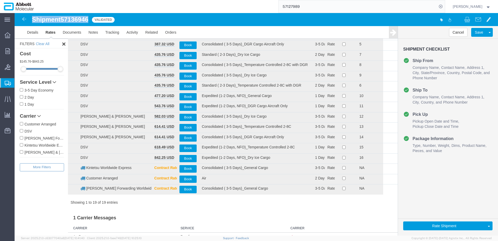
drag, startPoint x: 22, startPoint y: 132, endPoint x: 25, endPoint y: 132, distance: 2.9
click at [22, 132] on input "DSV" at bounding box center [21, 130] width 3 height 3
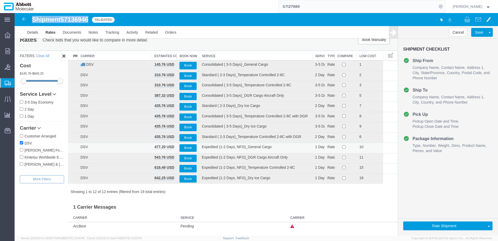
scroll to position [9, 0]
click at [212, 55] on th "Service" at bounding box center [255, 56] width 113 height 10
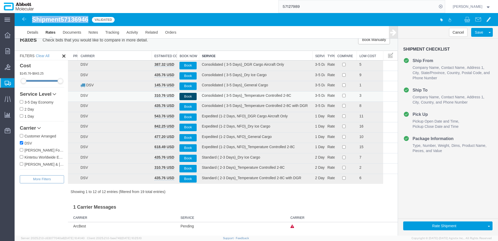
click at [185, 96] on button "Book" at bounding box center [187, 97] width 17 height 8
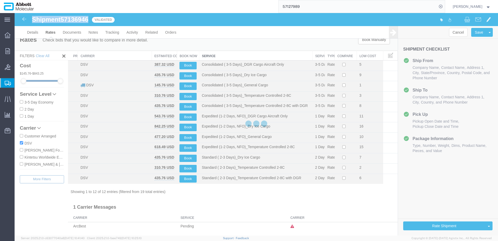
scroll to position [0, 0]
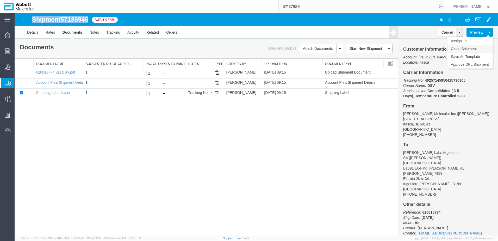
click at [467, 48] on link "Clone Shipment" at bounding box center [469, 49] width 45 height 8
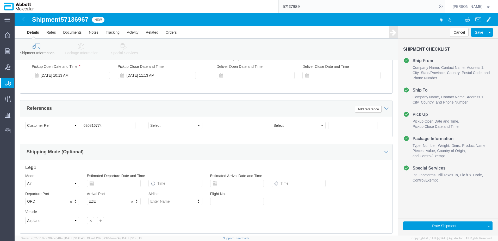
scroll to position [330, 0]
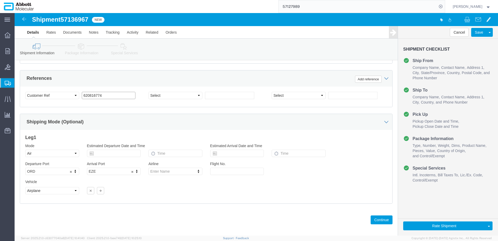
drag, startPoint x: 98, startPoint y: 80, endPoint x: -29, endPoint y: 79, distance: 127.6
click html "Shipment 57136967 New Details Rates Documents Notes Tracking Activity Related O…"
paste input "792598"
drag, startPoint x: 365, startPoint y: 203, endPoint x: 357, endPoint y: 196, distance: 10.5
click button "Continue"
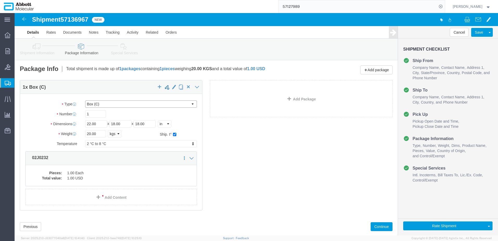
click select "Select Box (B) Box (C) Box (D) Cardboard Box(es) Crate (Instrument) Crate(s) En…"
drag, startPoint x: 86, startPoint y: 121, endPoint x: 37, endPoint y: 120, distance: 49.0
click div "Dimensions Length 22.00 x Width 18.00 x Height 18.00 Select cm ft in"
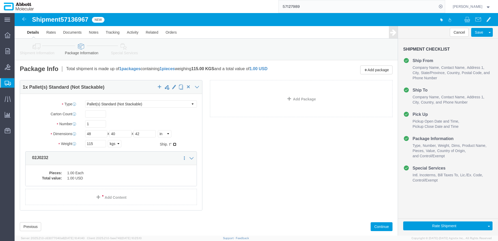
click input "checkbox"
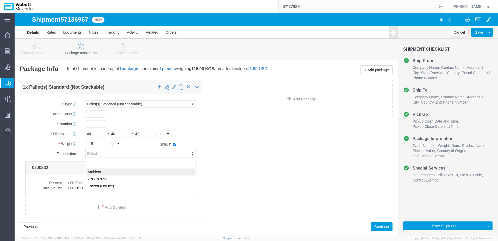
drag, startPoint x: 77, startPoint y: 140, endPoint x: 78, endPoint y: 144, distance: 4.4
click dd "1.00 Each"
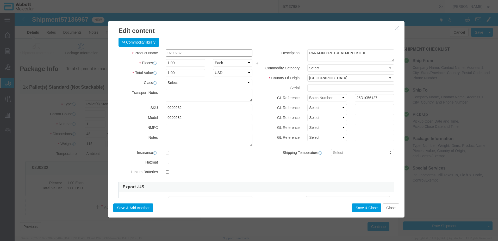
drag, startPoint x: 174, startPoint y: 39, endPoint x: -7, endPoint y: 35, distance: 181.0
click html "Shipment 57136967 New Details Rates Documents Notes Tracking Activity Related O…"
click td "Model: 04J7024"
click select "Select Account Type Activity ID Airline Appointment Number ASN Batch Number Bil…"
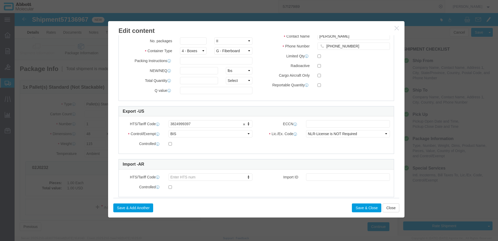
scroll to position [208, 0]
drag, startPoint x: 302, startPoint y: 106, endPoint x: 304, endPoint y: 110, distance: 4.1
click div "HTS/Tariff Code 3824999397 3824999397 ECCN Control/Exempt Select ATF BIS DEA EP…"
click input "text"
click button "Save & Close"
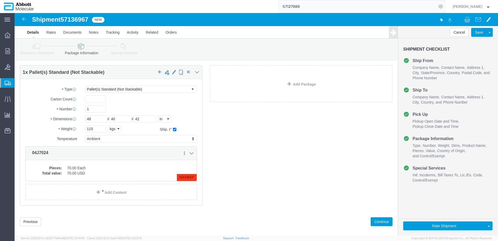
scroll to position [21, 0]
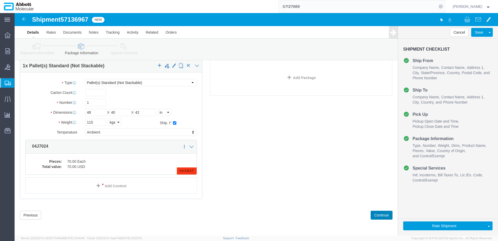
drag, startPoint x: 362, startPoint y: 203, endPoint x: 353, endPoint y: 197, distance: 11.1
click button "Continue"
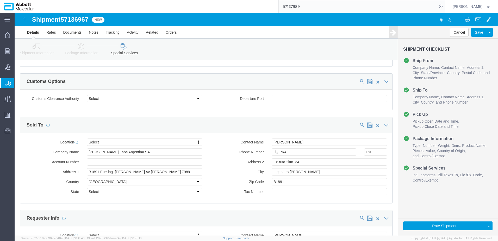
scroll to position [724, 0]
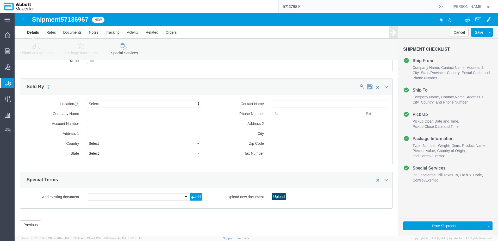
click button "Upload"
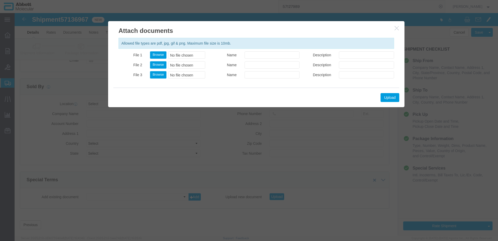
click div "Allowed file types are pdf, jpg, gif & png. Maximum file size is 10mb. File 1 B…"
click button "Browse"
click button "Upload"
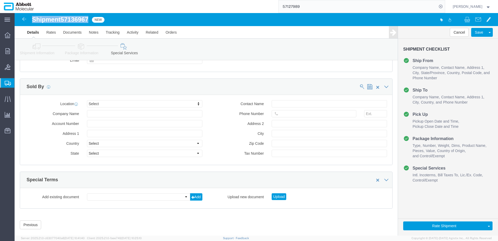
drag, startPoint x: 18, startPoint y: 5, endPoint x: 74, endPoint y: 5, distance: 56.2
click h1 "Shipment 57136967"
copy h1 "Shipment 57136967"
click button "Rate Shipment"
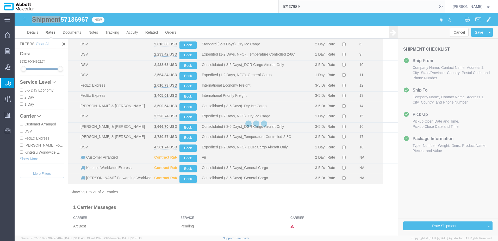
scroll to position [91, 0]
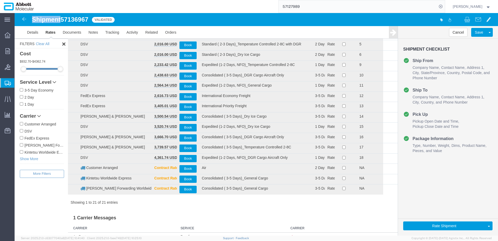
click at [22, 131] on input "DSV" at bounding box center [21, 130] width 3 height 3
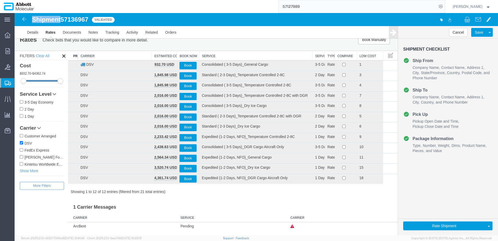
scroll to position [9, 0]
click at [209, 55] on th "Service" at bounding box center [255, 56] width 113 height 10
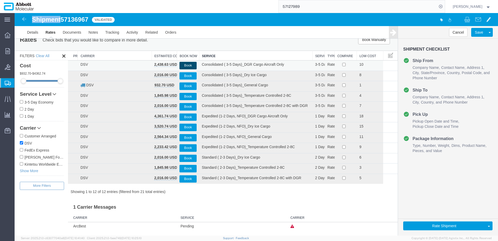
click at [186, 66] on button "Book" at bounding box center [187, 66] width 17 height 8
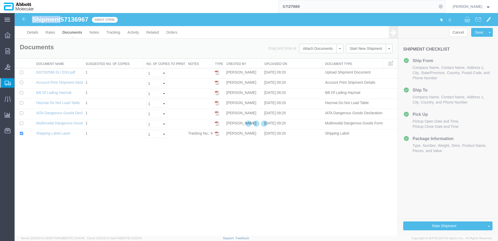
scroll to position [0, 0]
